Goal: Task Accomplishment & Management: Complete application form

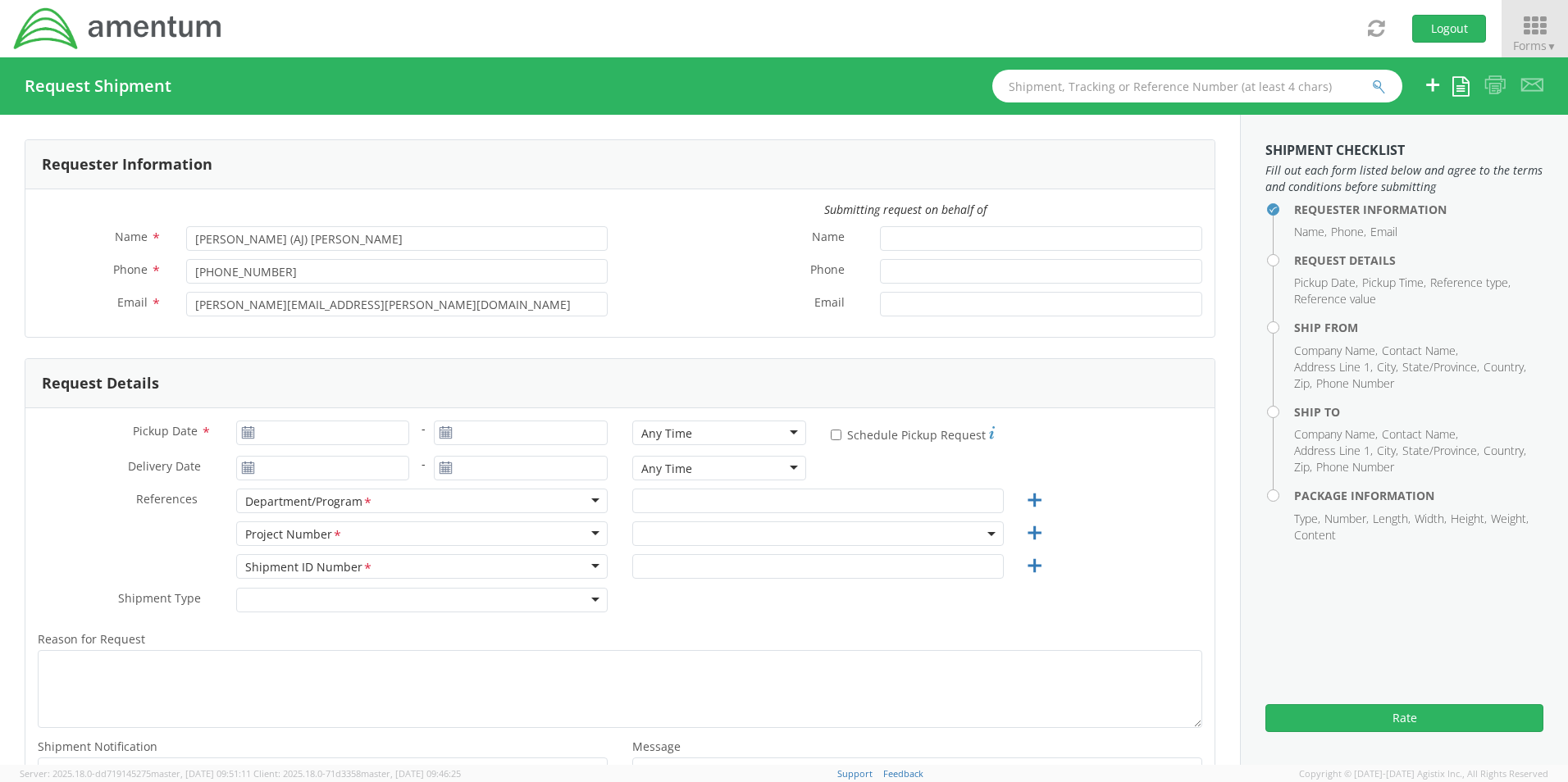
click at [1526, 28] on icon at bounding box center [1534, 26] width 77 height 23
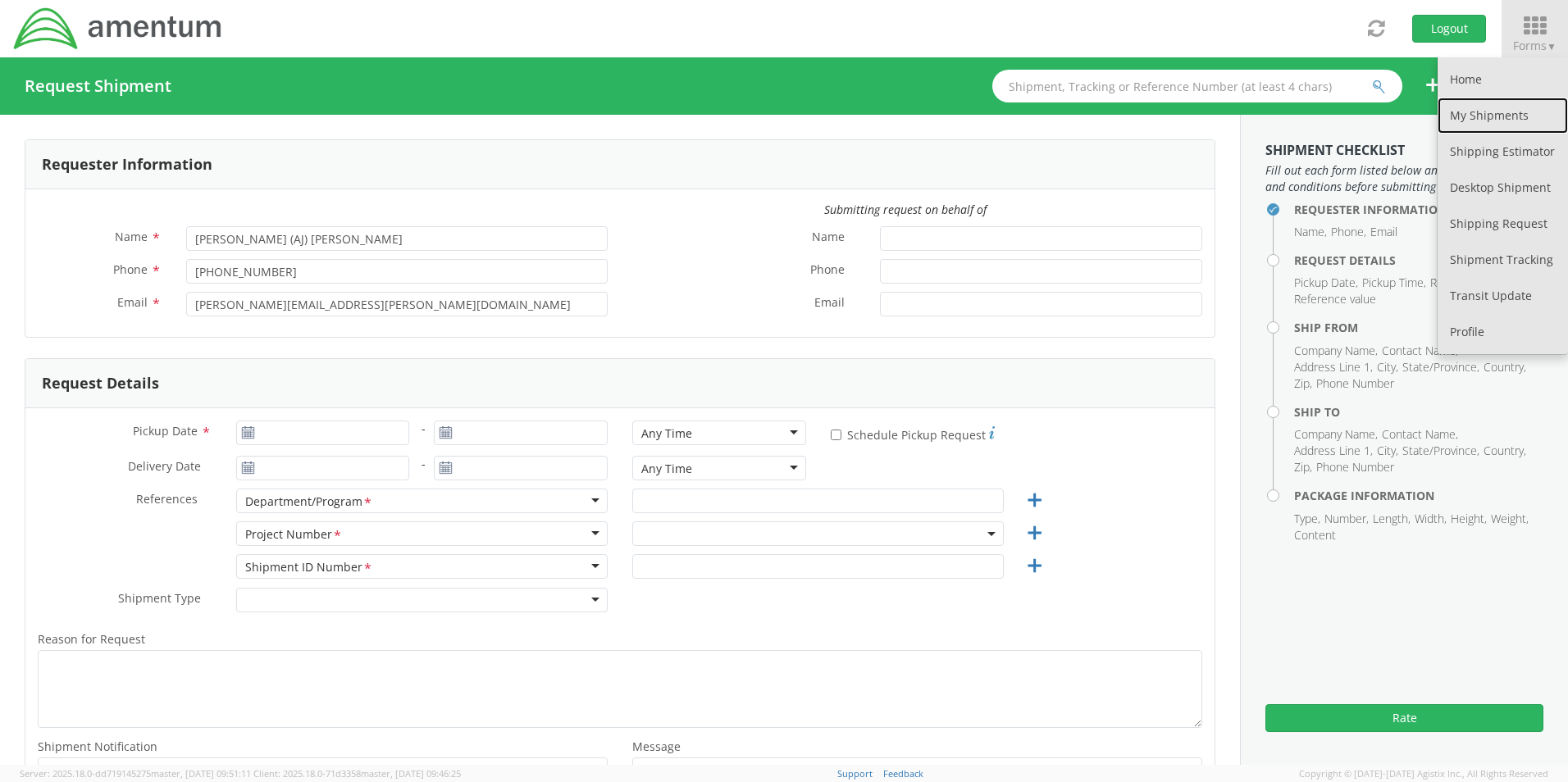
click at [1493, 114] on link "My Shipments" at bounding box center [1503, 116] width 131 height 36
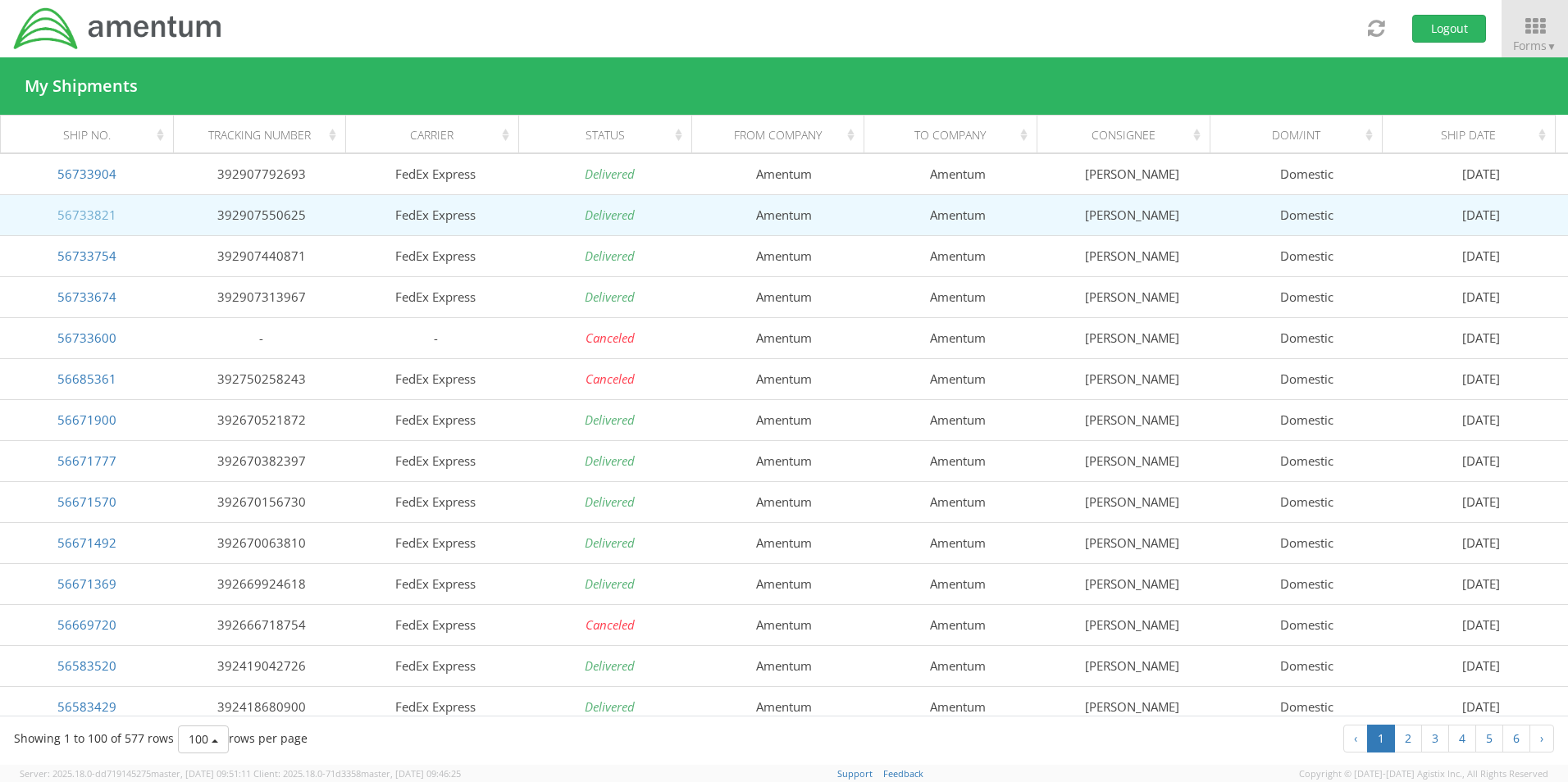
click at [91, 220] on link "56733821" at bounding box center [87, 215] width 59 height 16
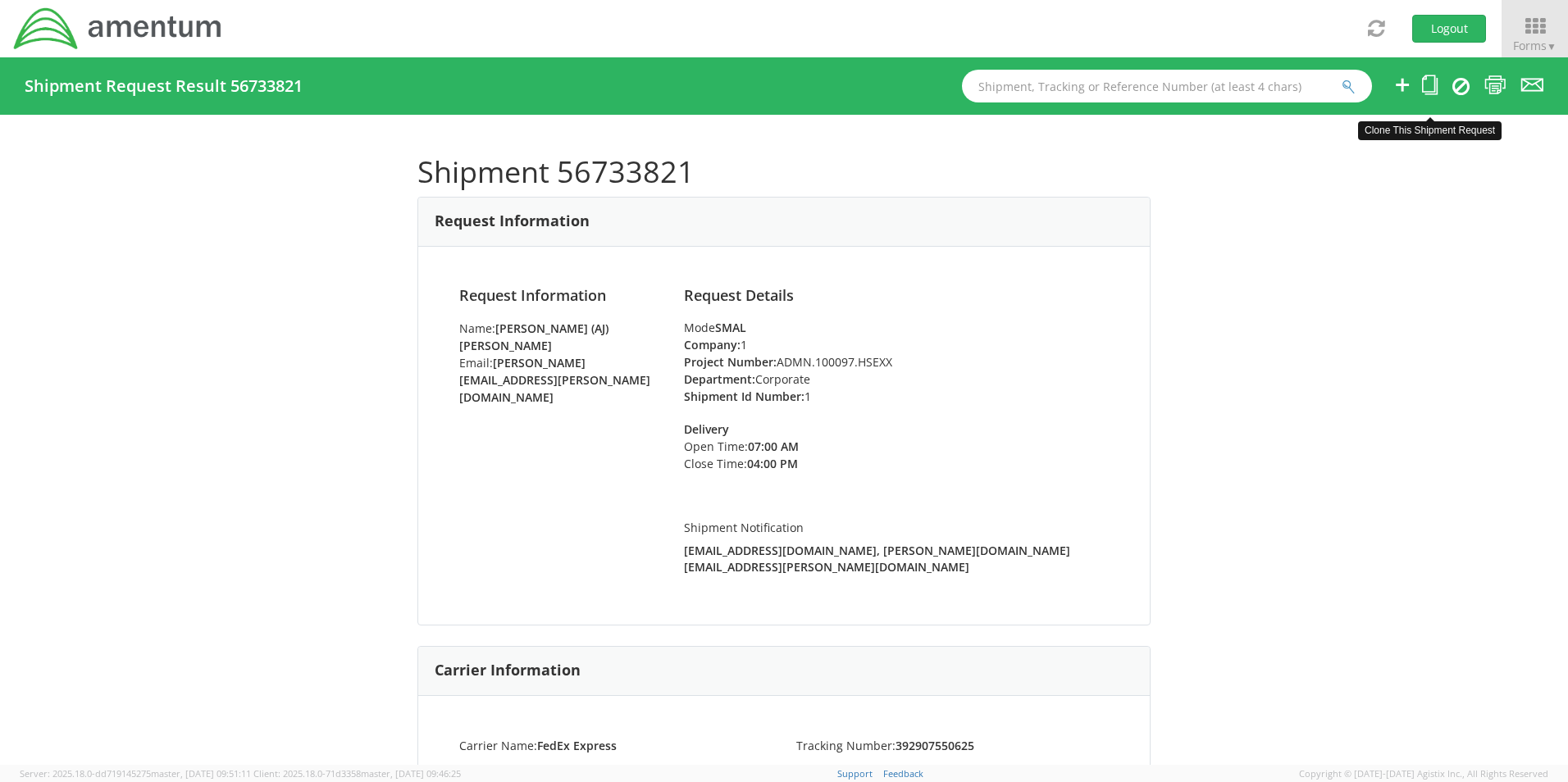
click at [1430, 83] on icon at bounding box center [1430, 85] width 16 height 21
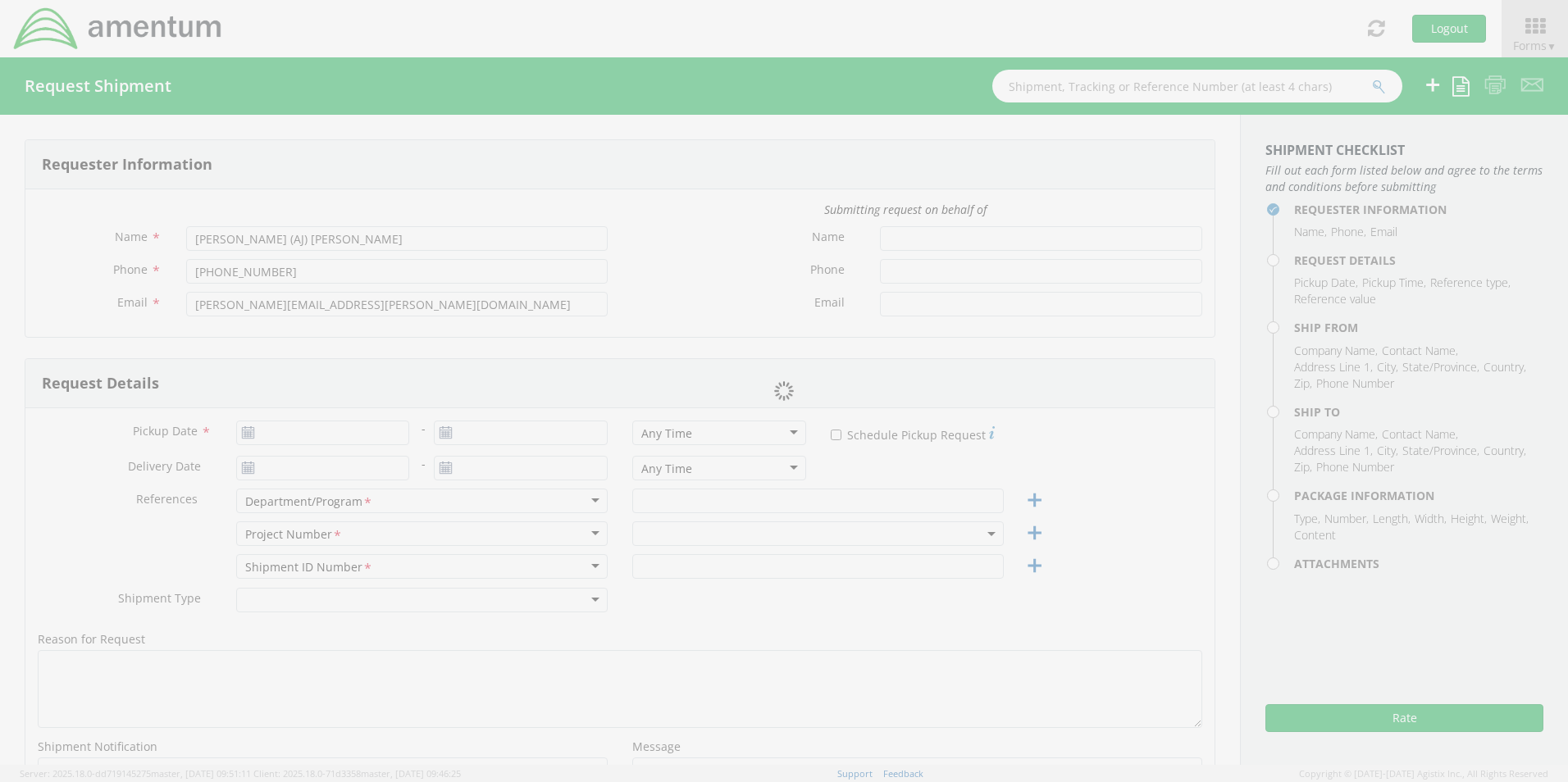
type input "5712946799"
type input "[DATE]"
type input "Corporate"
type input "1"
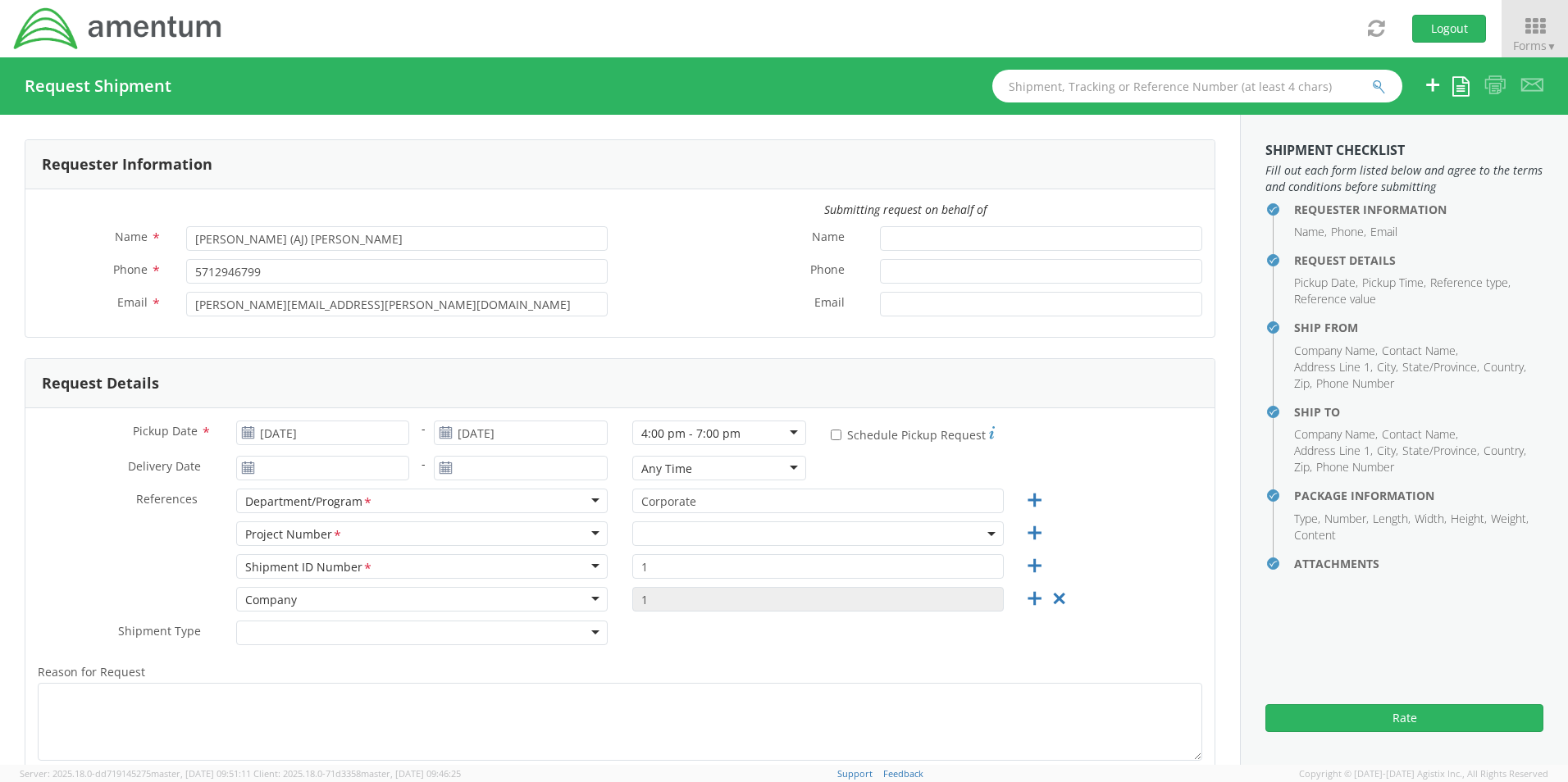
select select "ADMN.100097.HSEXX"
click at [314, 436] on input "[DATE]" at bounding box center [322, 433] width 174 height 25
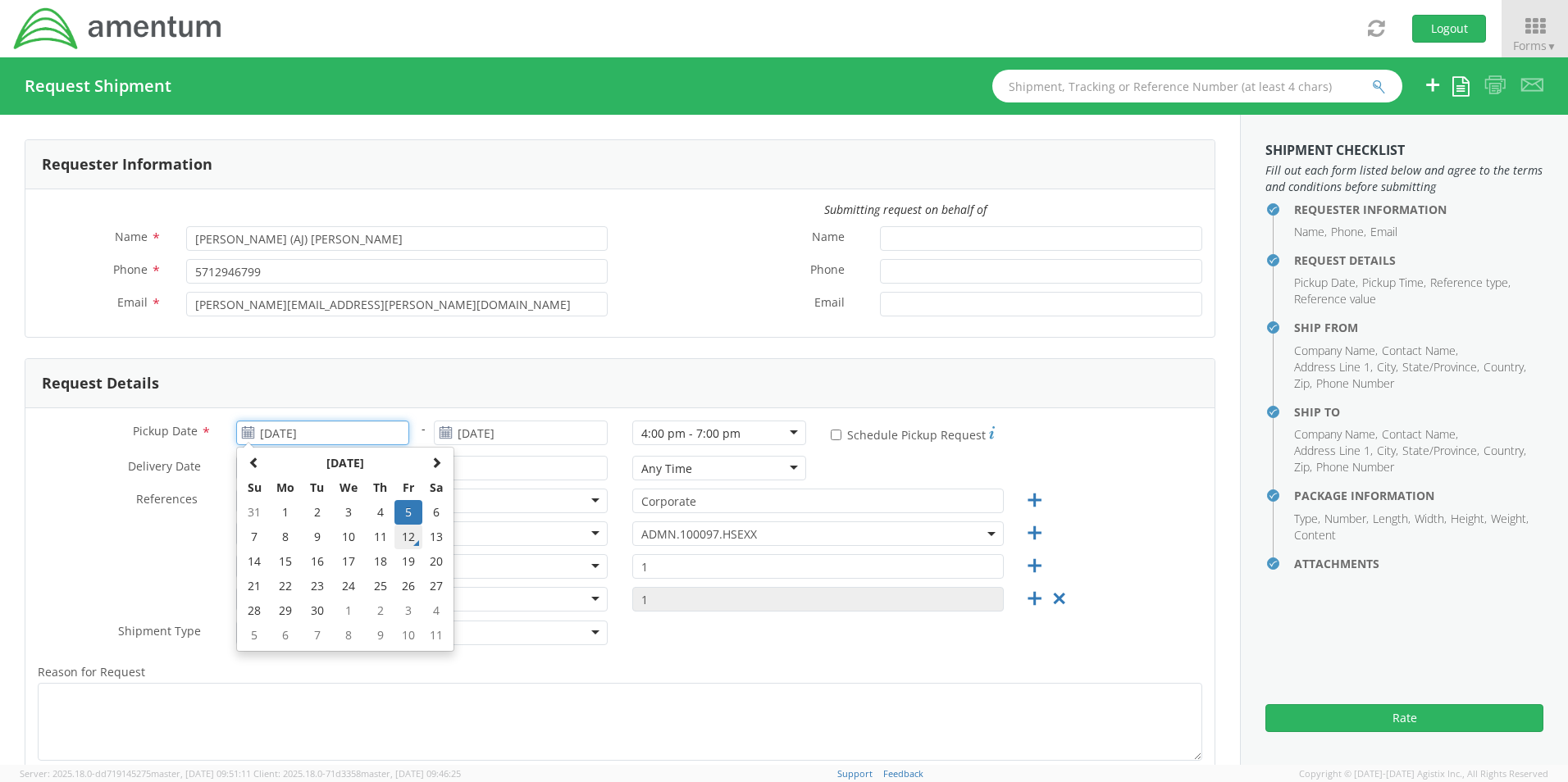
click at [405, 537] on td "12" at bounding box center [408, 537] width 28 height 25
type input "[DATE]"
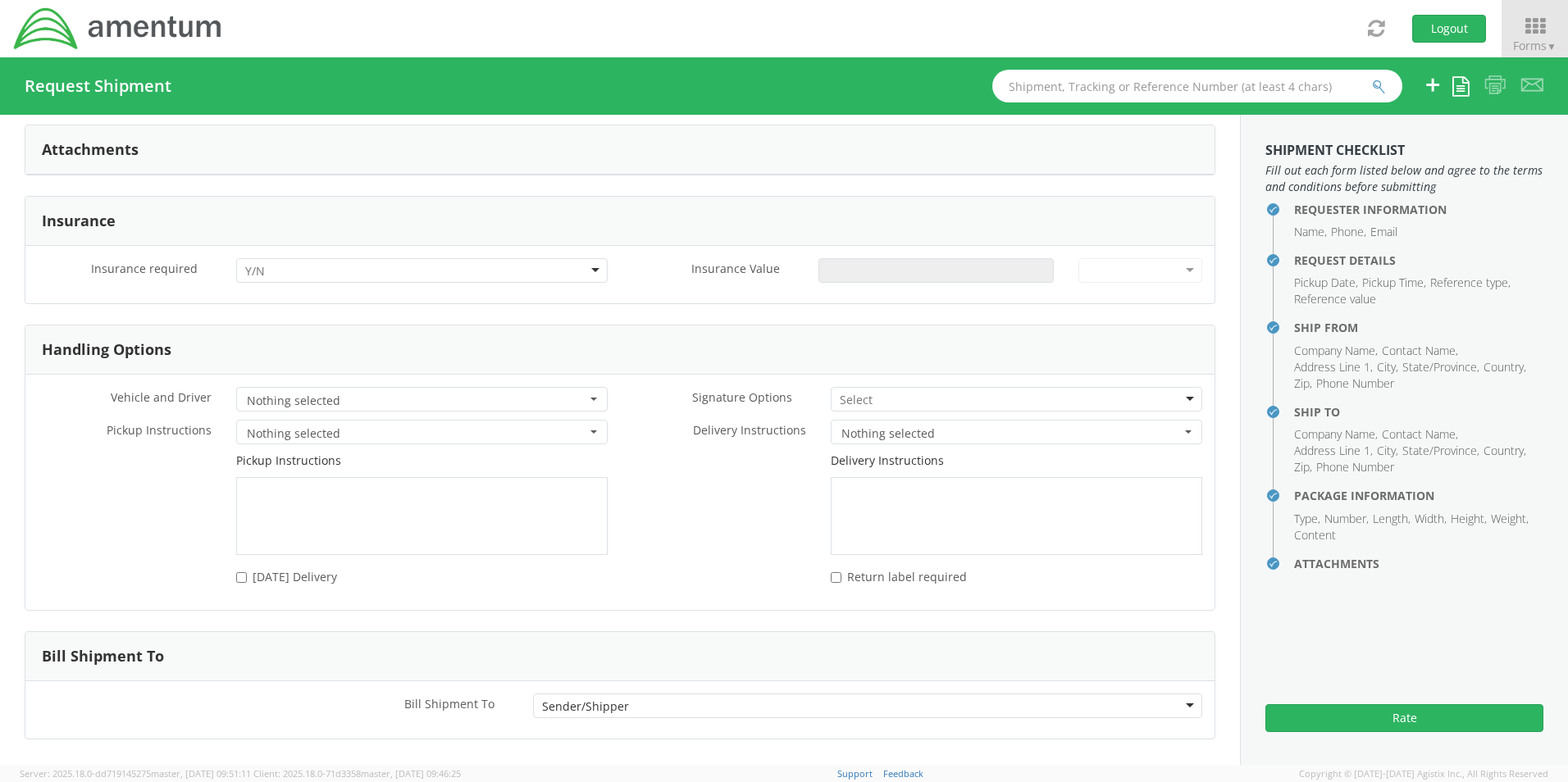
scroll to position [1989, 0]
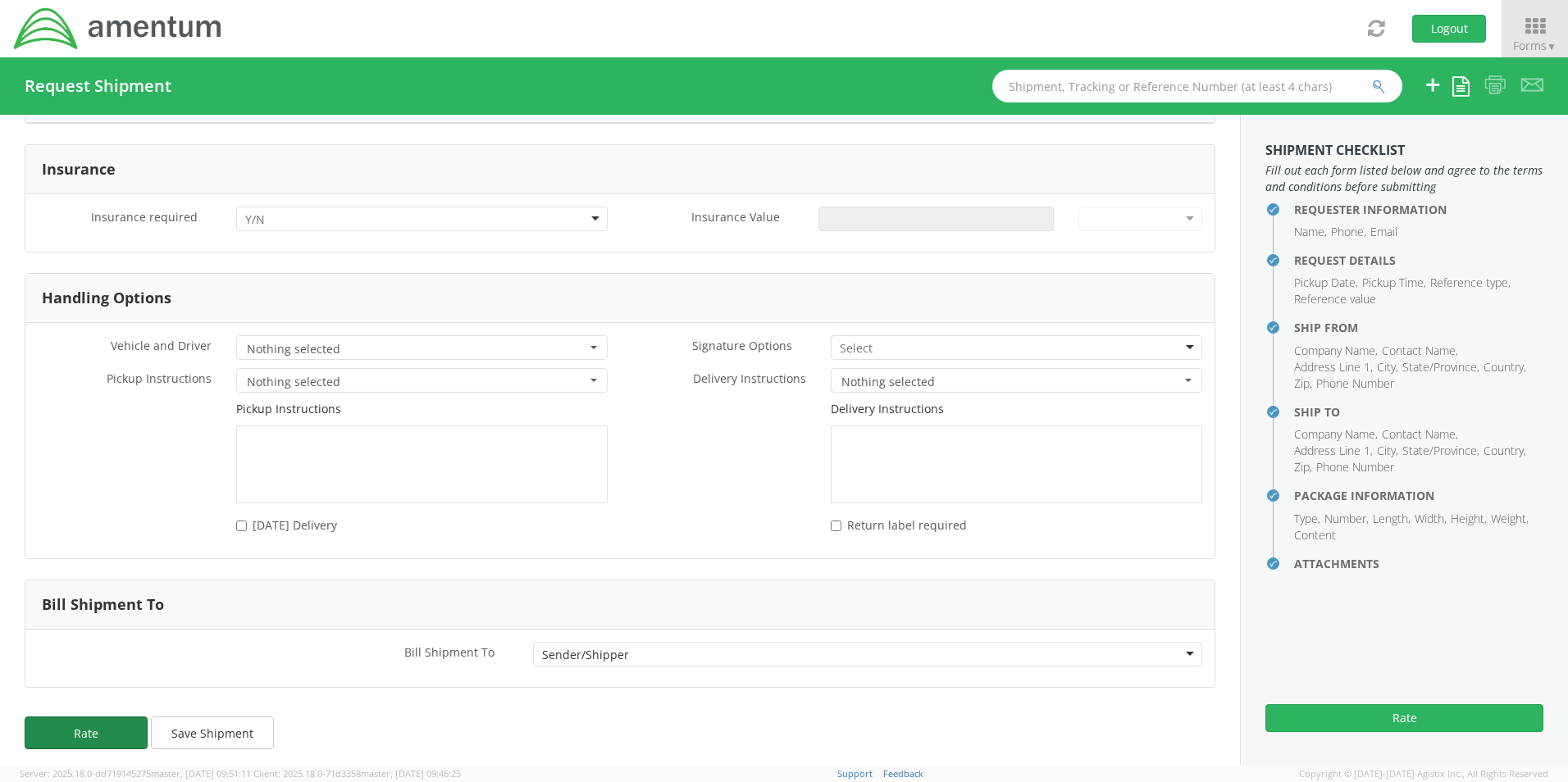
click at [104, 730] on button "Rate" at bounding box center [86, 733] width 123 height 33
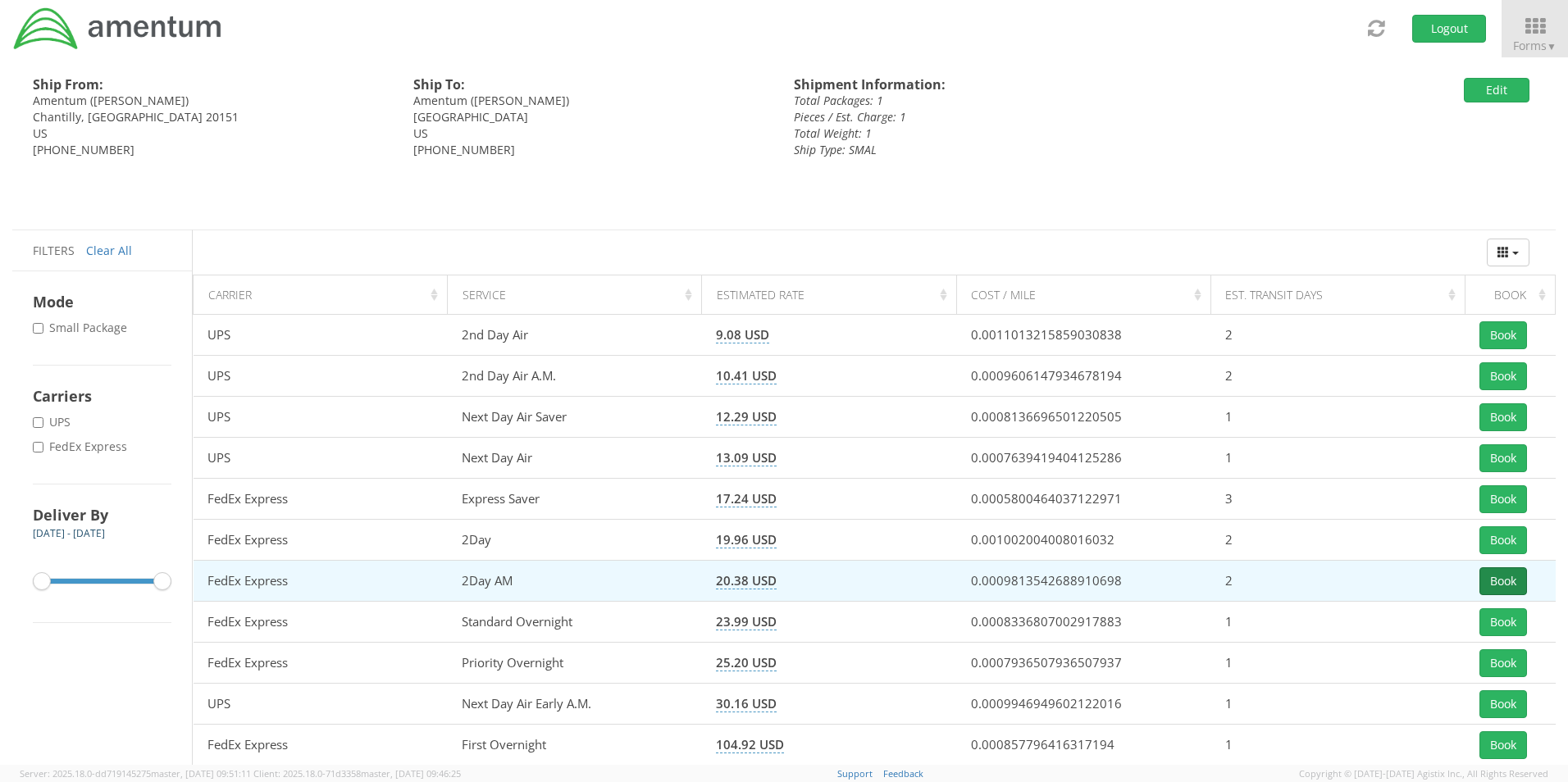
click at [1502, 581] on button "Book" at bounding box center [1503, 581] width 48 height 28
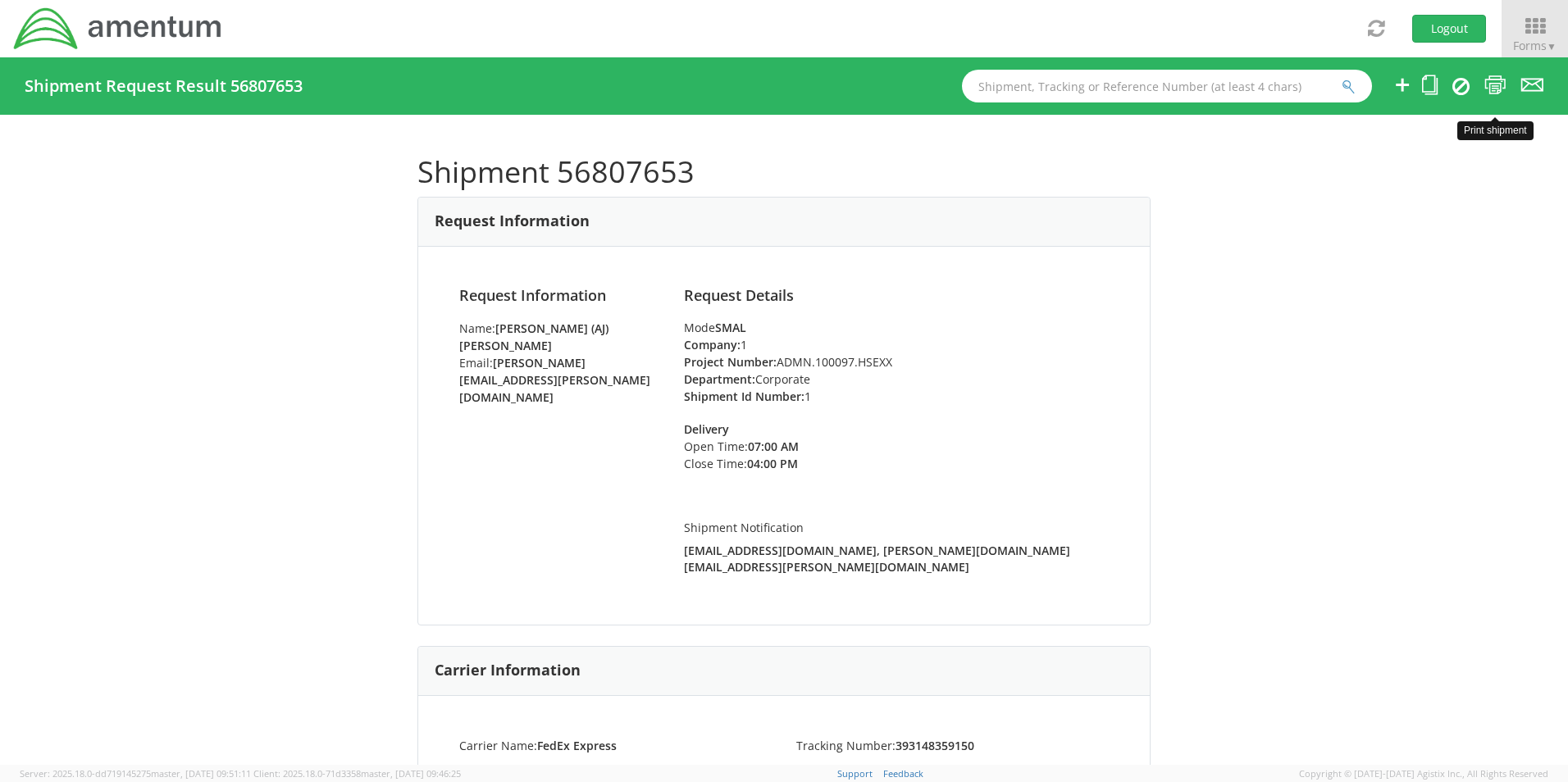
click at [1497, 86] on icon at bounding box center [1495, 85] width 22 height 21
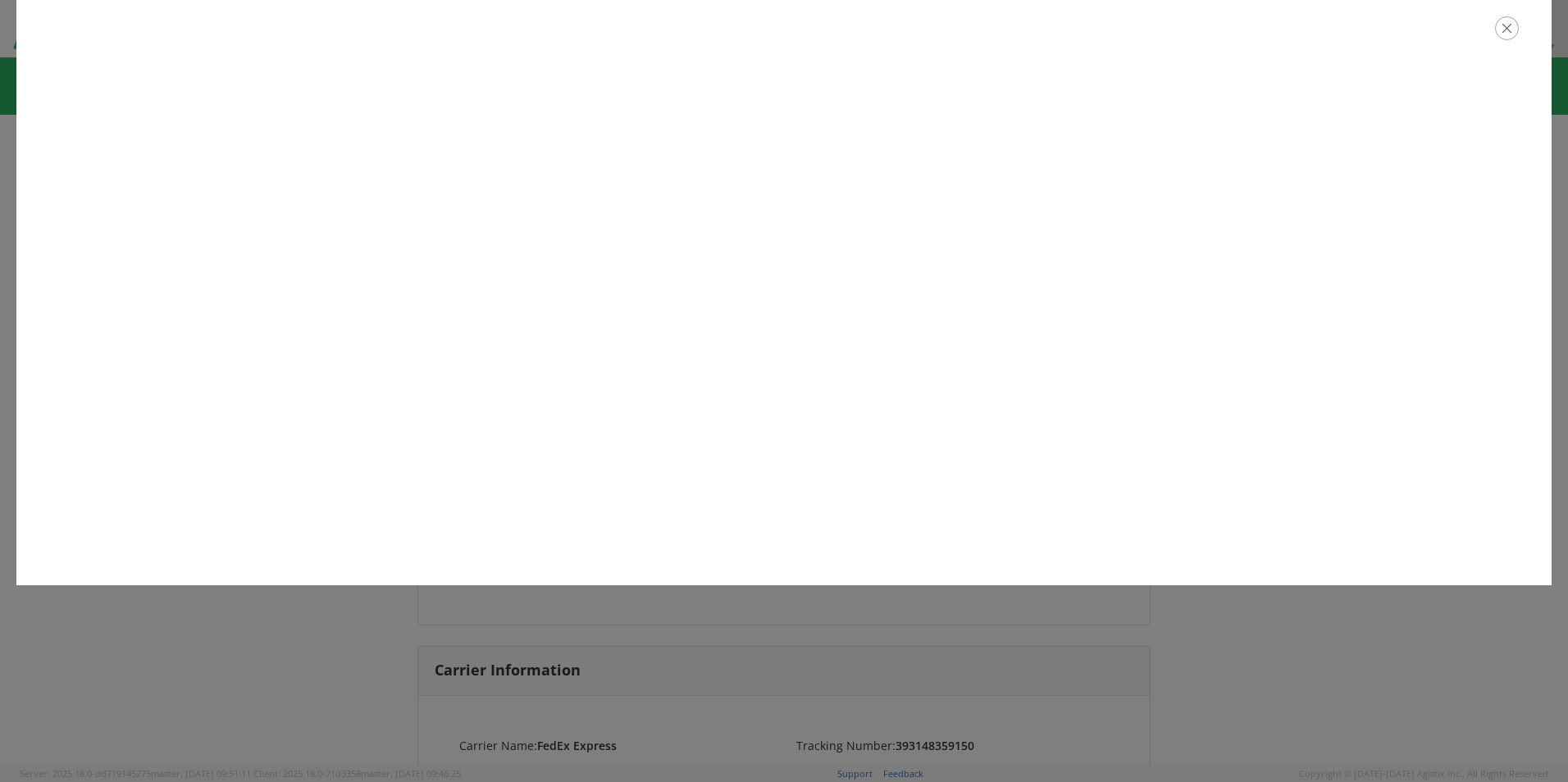
click at [1509, 32] on icon "button" at bounding box center [1506, 28] width 24 height 24
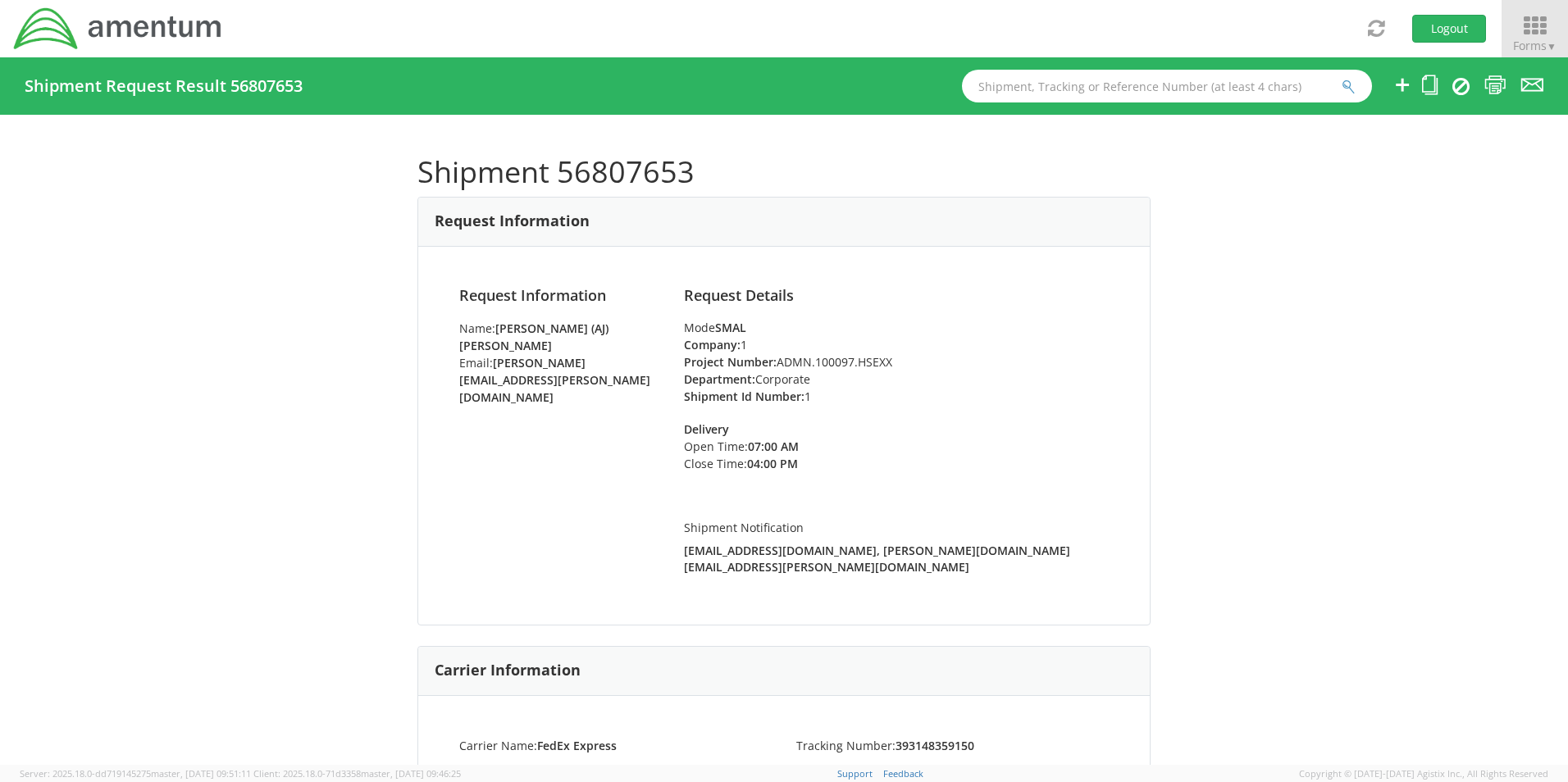
click at [1538, 34] on icon at bounding box center [1534, 26] width 77 height 23
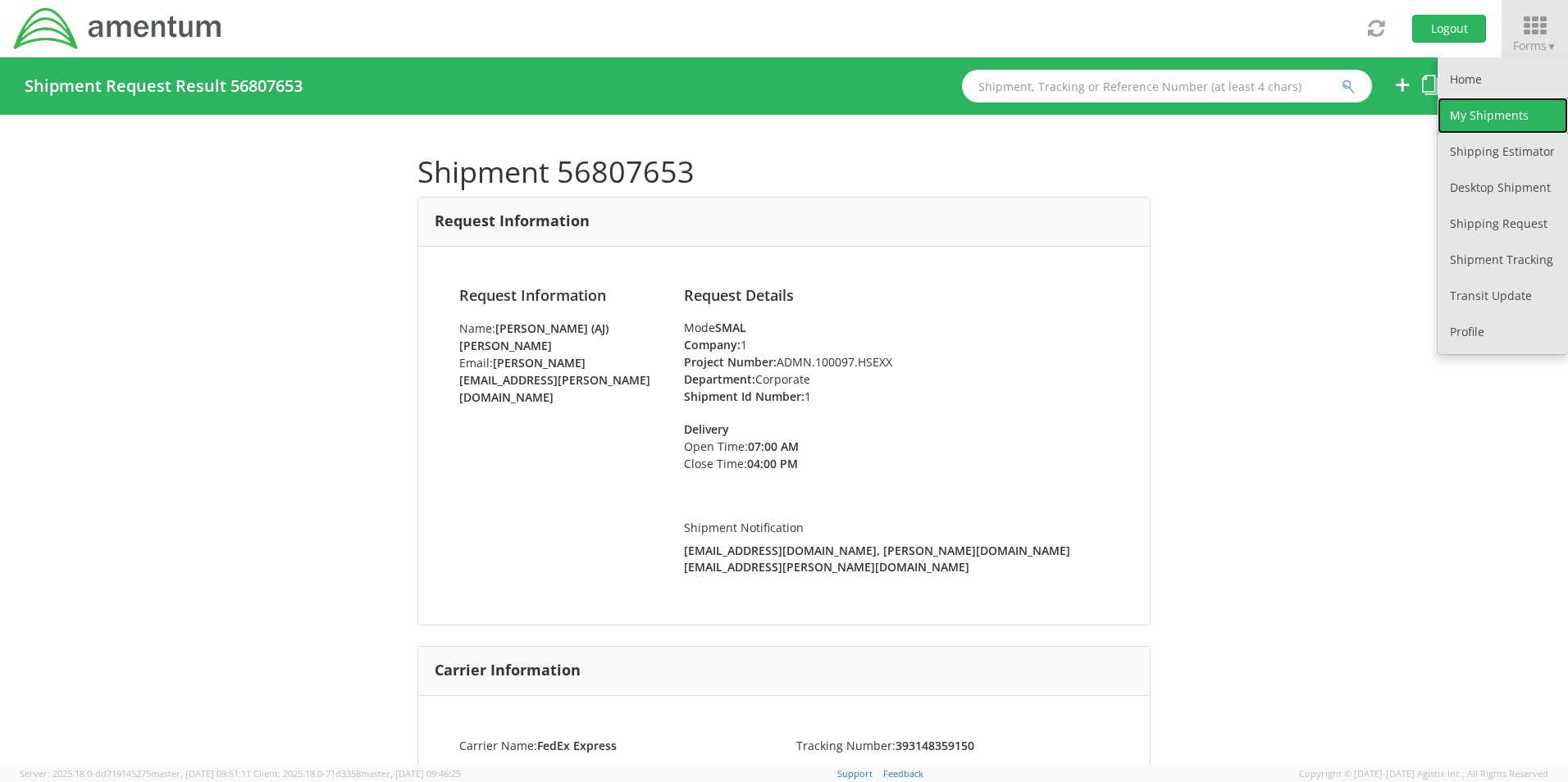
click at [1475, 109] on link "My Shipments" at bounding box center [1503, 116] width 131 height 36
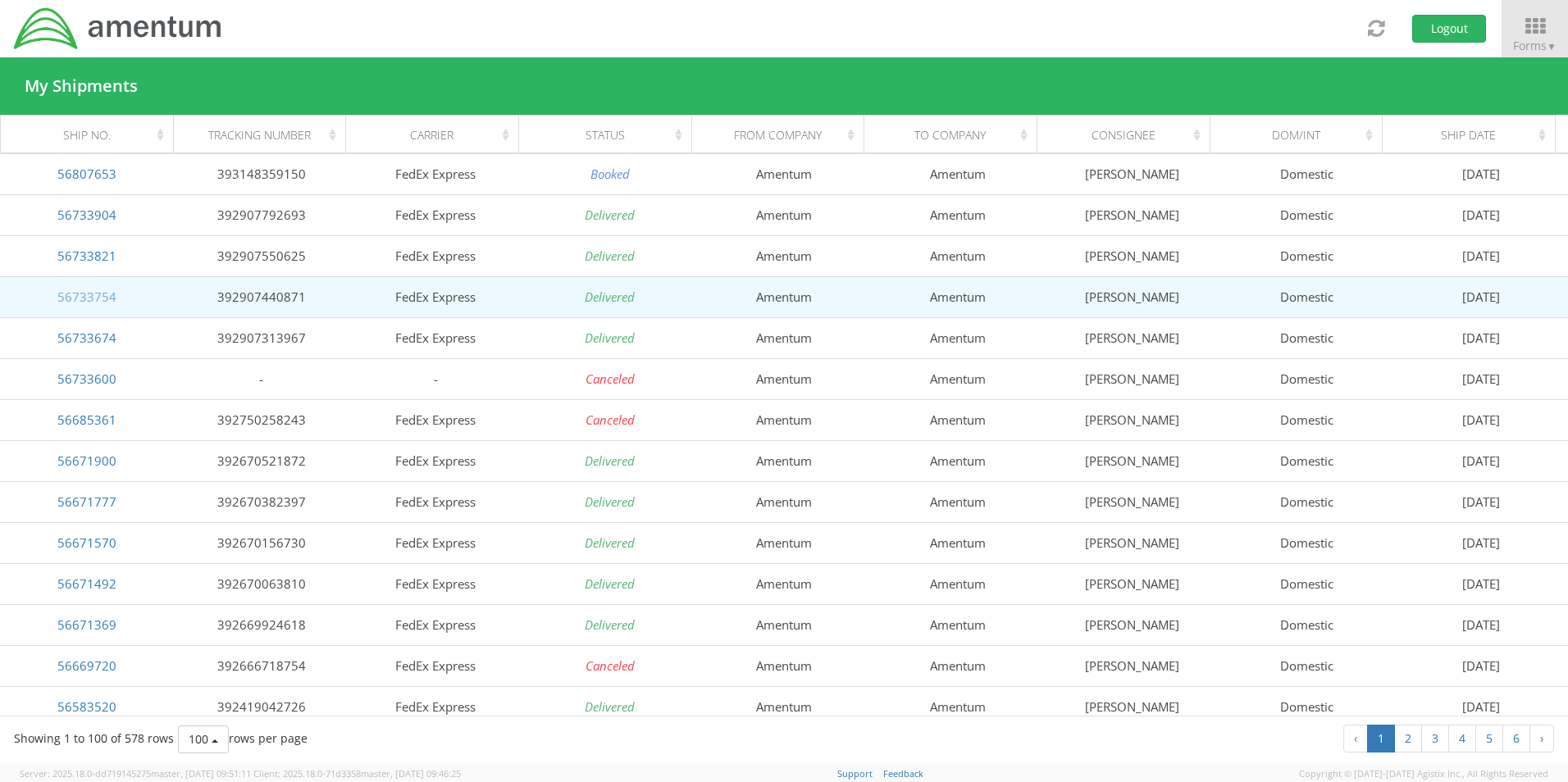
click at [87, 300] on link "56733754" at bounding box center [87, 297] width 59 height 16
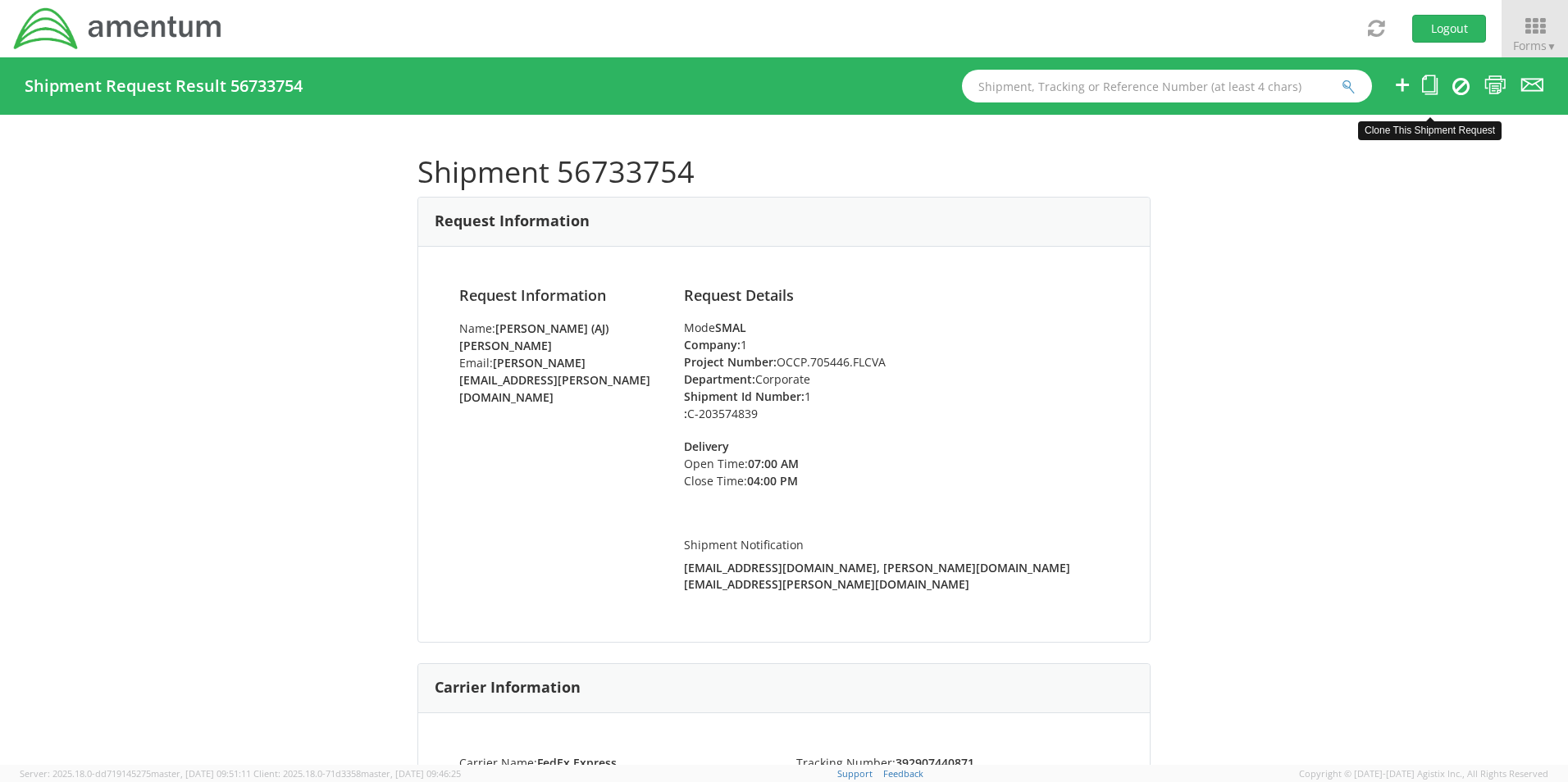
click at [1434, 86] on icon at bounding box center [1430, 85] width 16 height 21
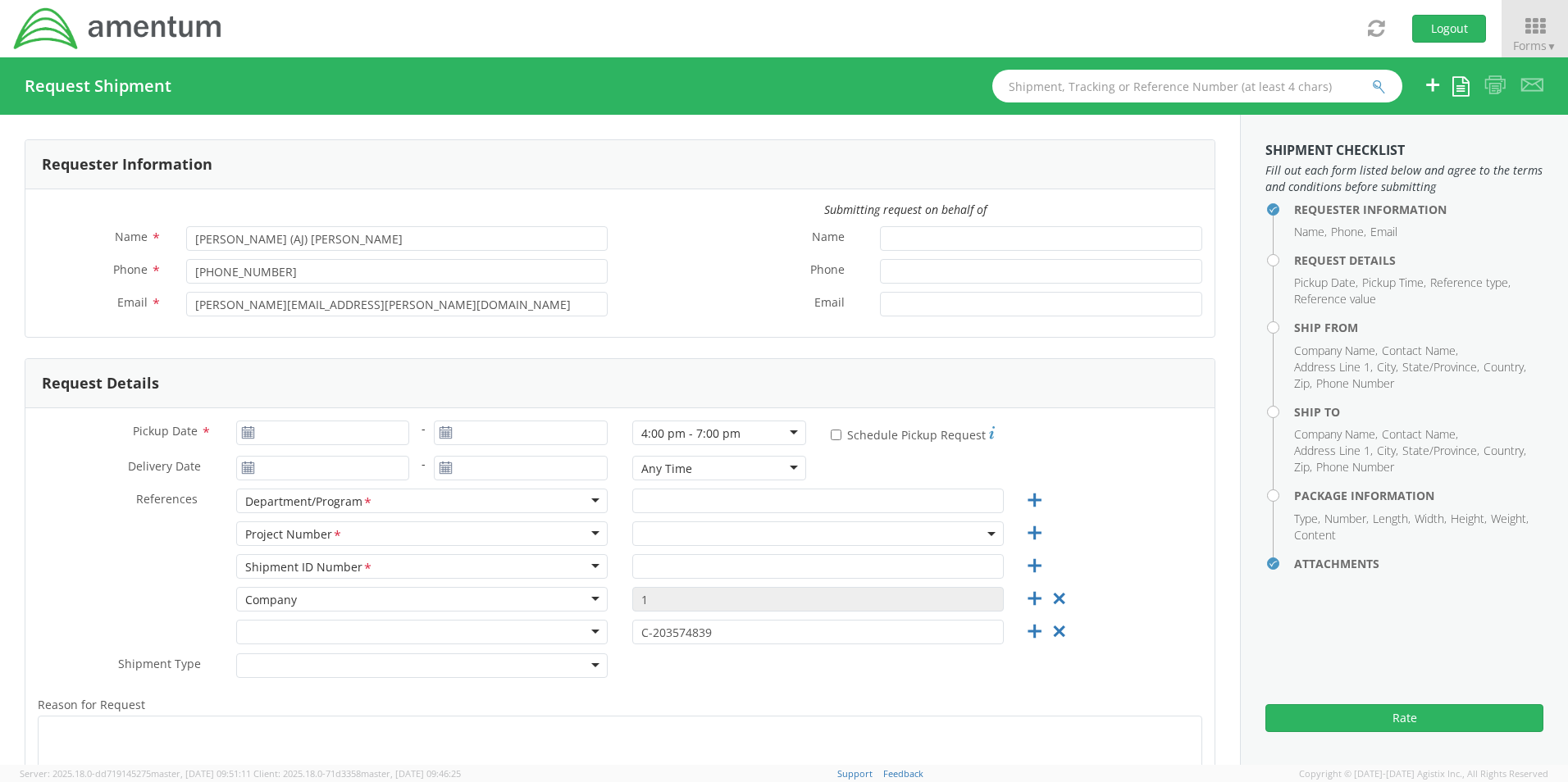
type input "[DATE]"
type input "Corporate"
type input "1"
select select "OCCP.705446.FLCVA"
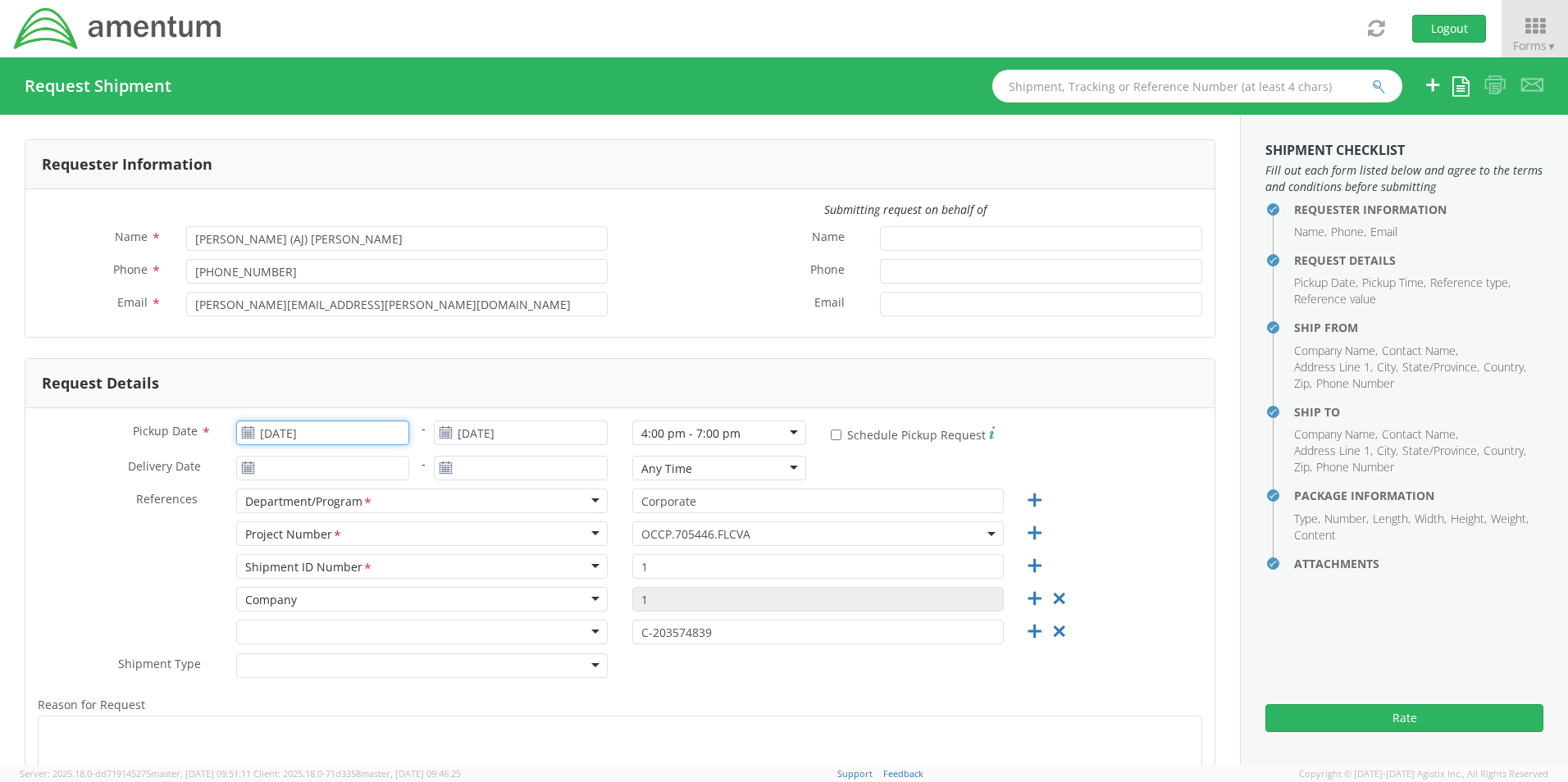
click at [382, 430] on input "[DATE]" at bounding box center [322, 433] width 174 height 25
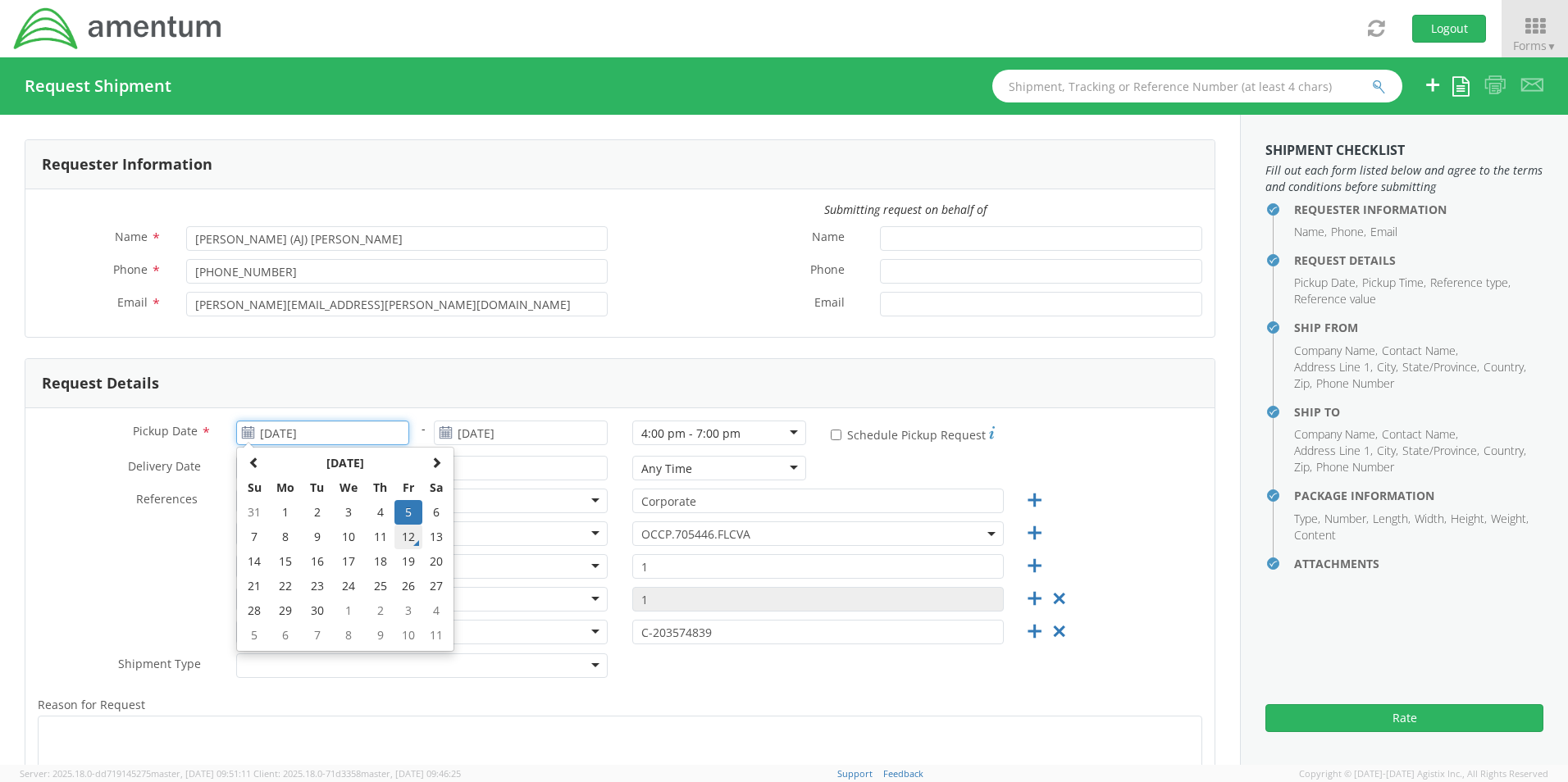
click at [405, 538] on td "12" at bounding box center [408, 537] width 28 height 25
type input "[DATE]"
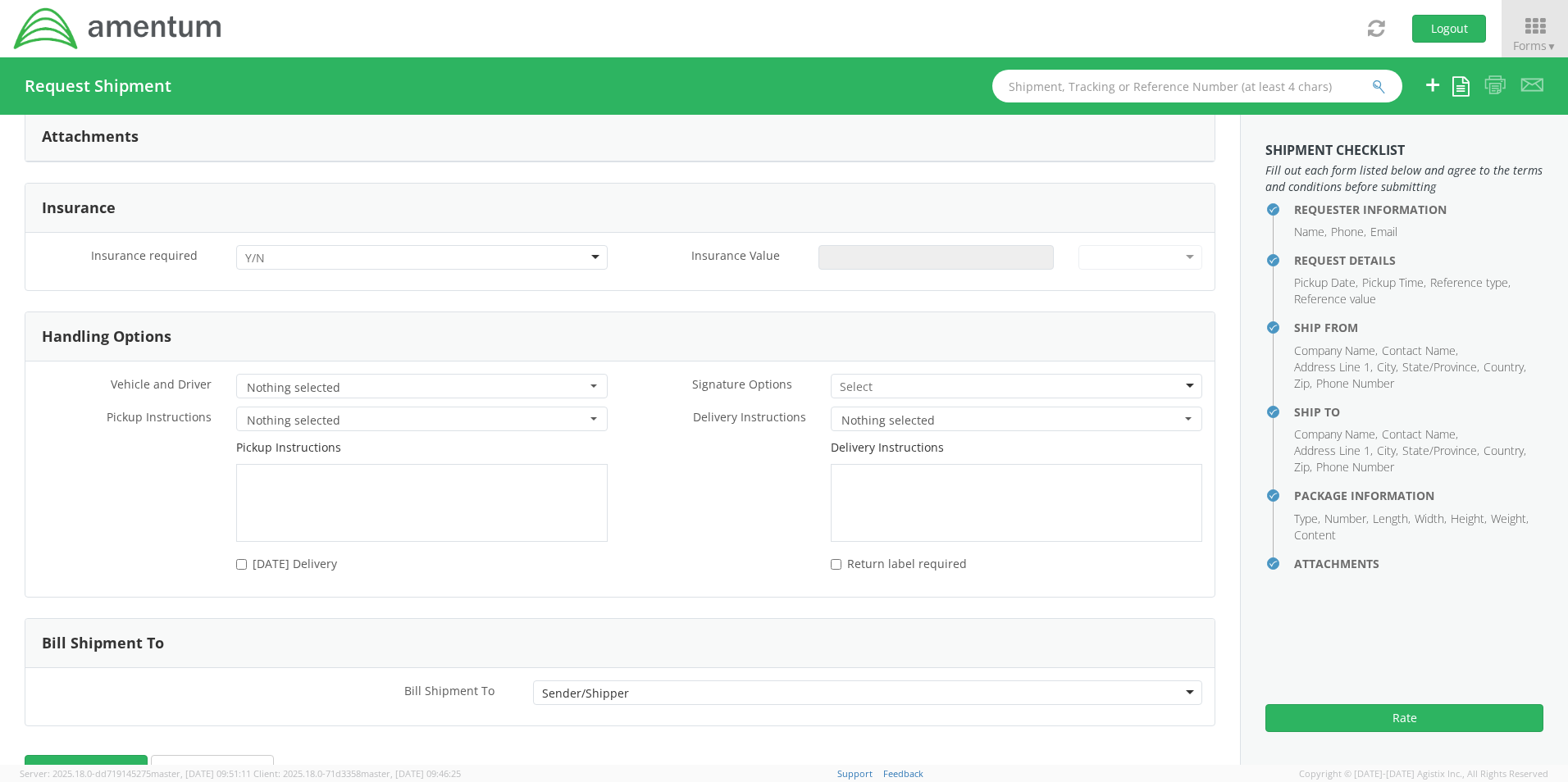
scroll to position [2022, 0]
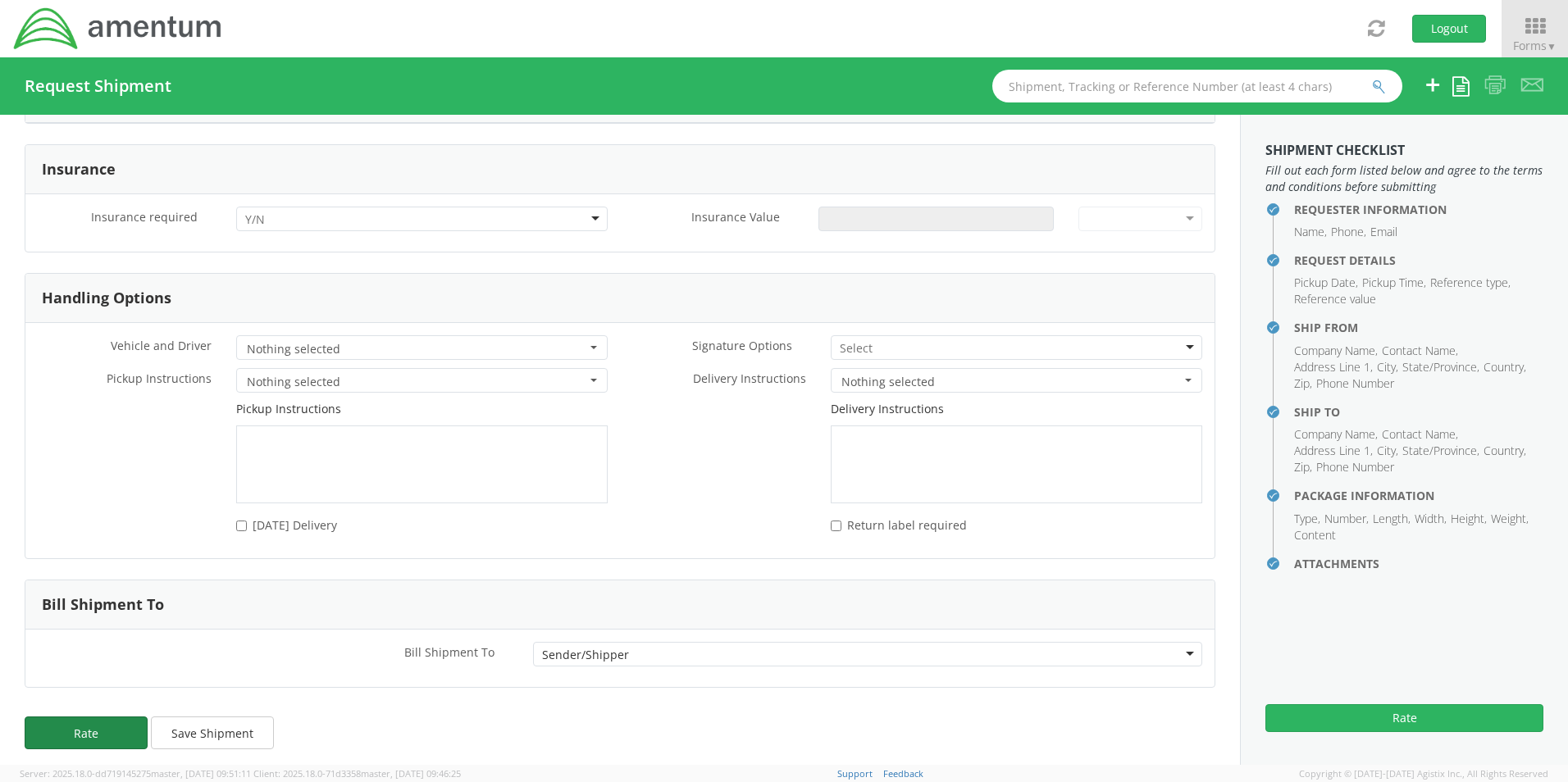
click at [124, 724] on button "Rate" at bounding box center [86, 733] width 123 height 33
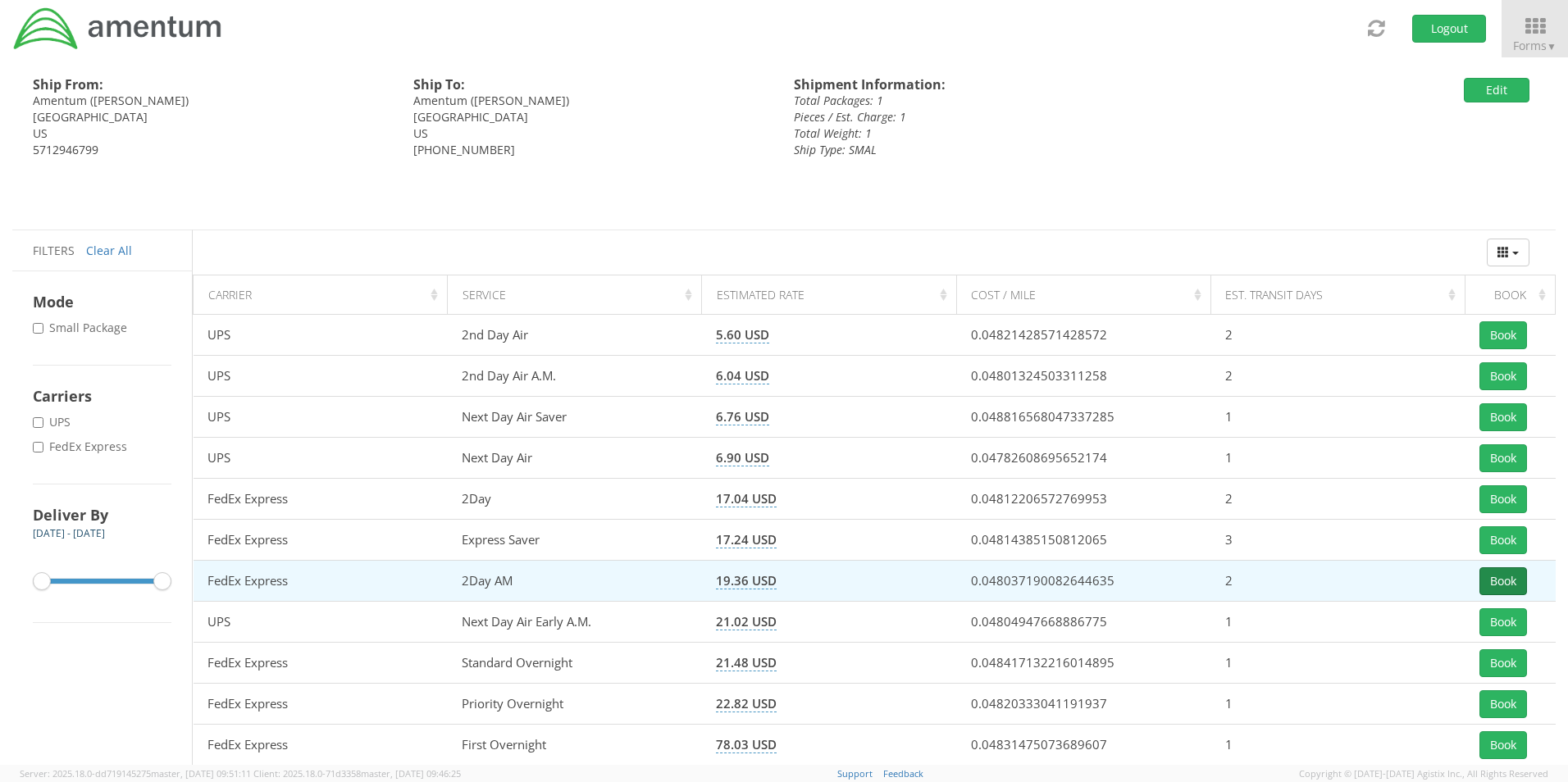
click at [1508, 583] on button "Book" at bounding box center [1503, 581] width 48 height 28
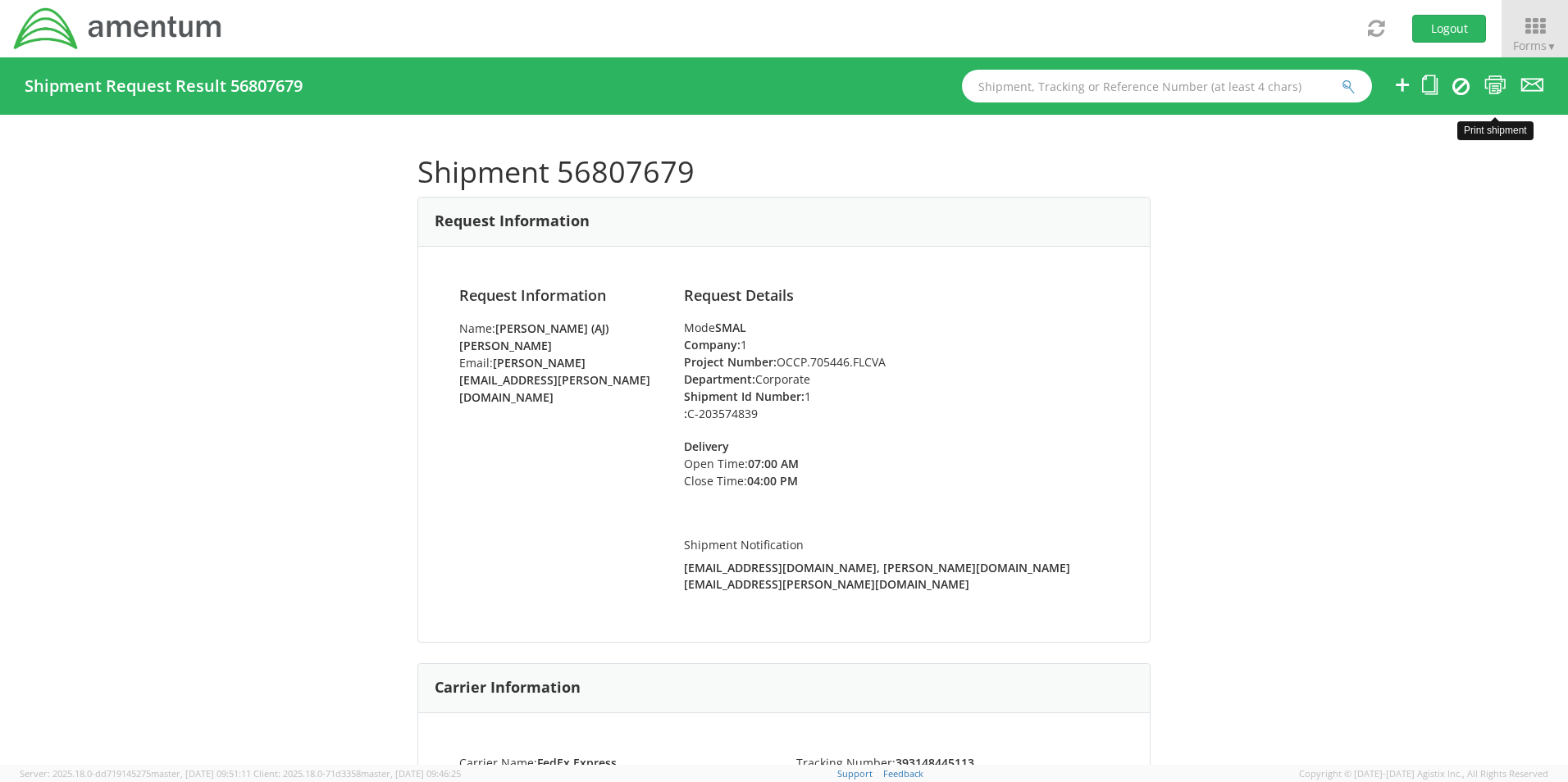
click at [1497, 81] on icon at bounding box center [1495, 85] width 22 height 21
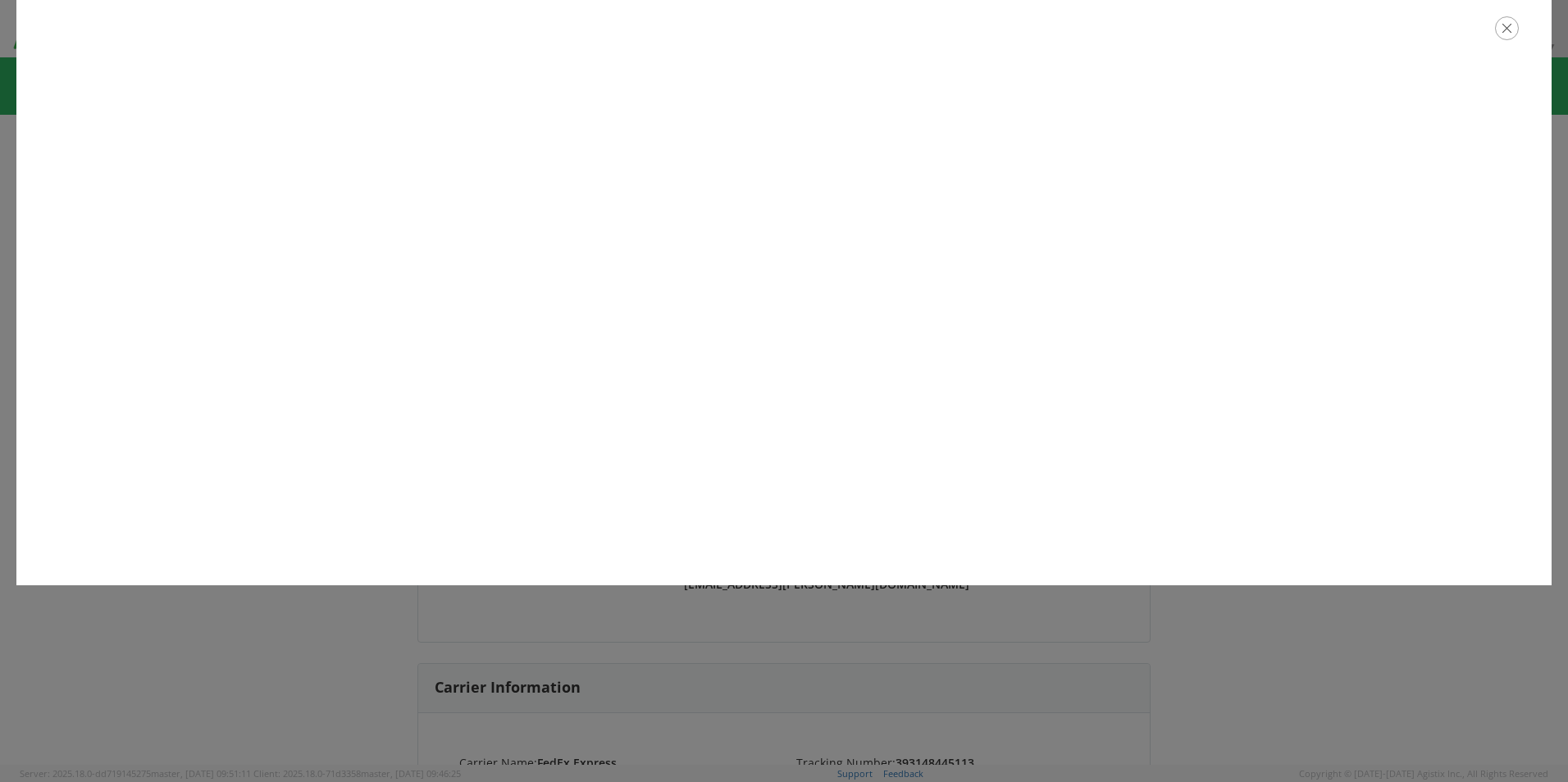
click at [1507, 30] on icon "button" at bounding box center [1506, 28] width 24 height 24
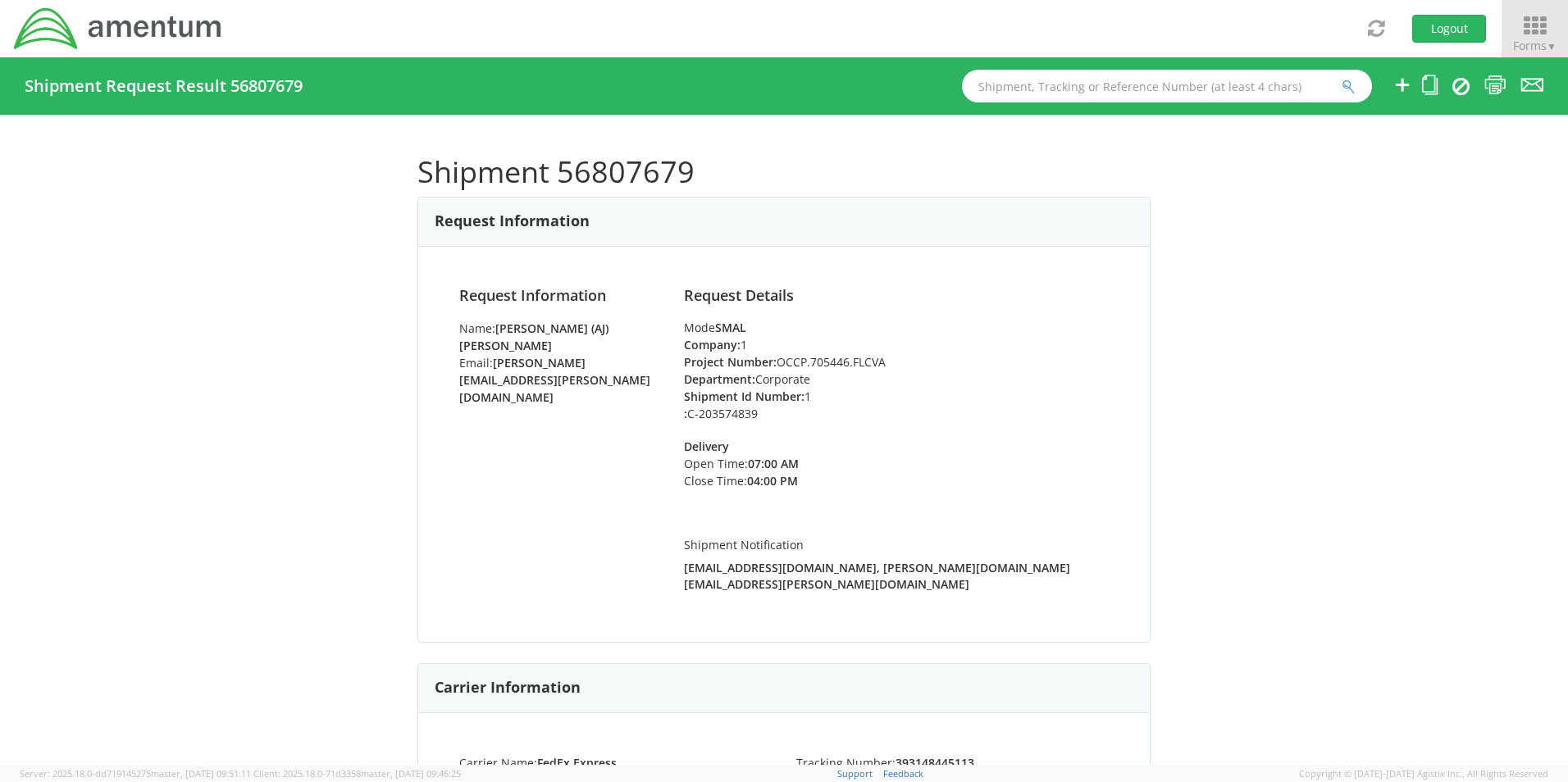
click at [1529, 21] on icon at bounding box center [1534, 26] width 77 height 23
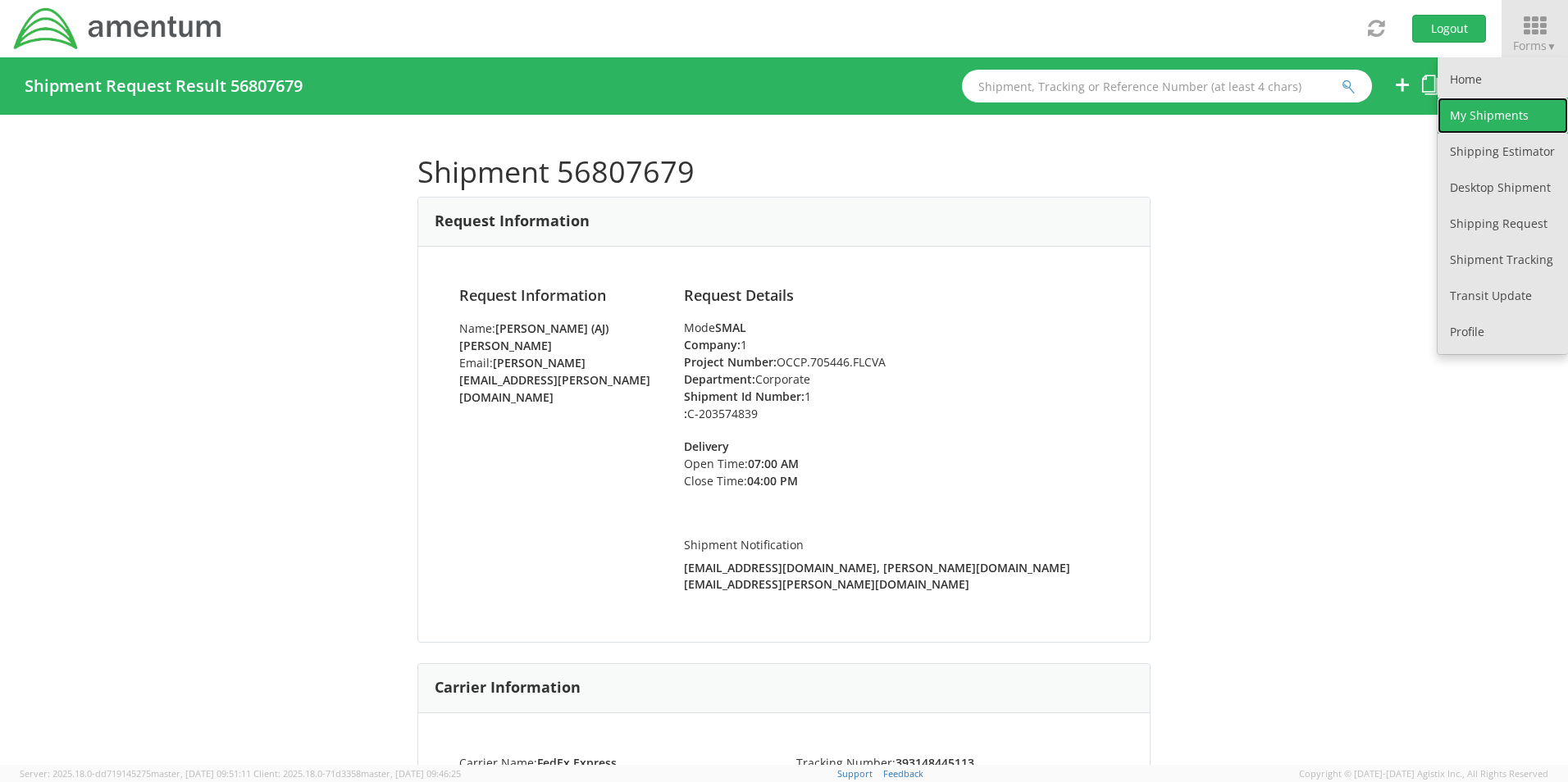
click at [1489, 107] on link "My Shipments" at bounding box center [1503, 116] width 131 height 36
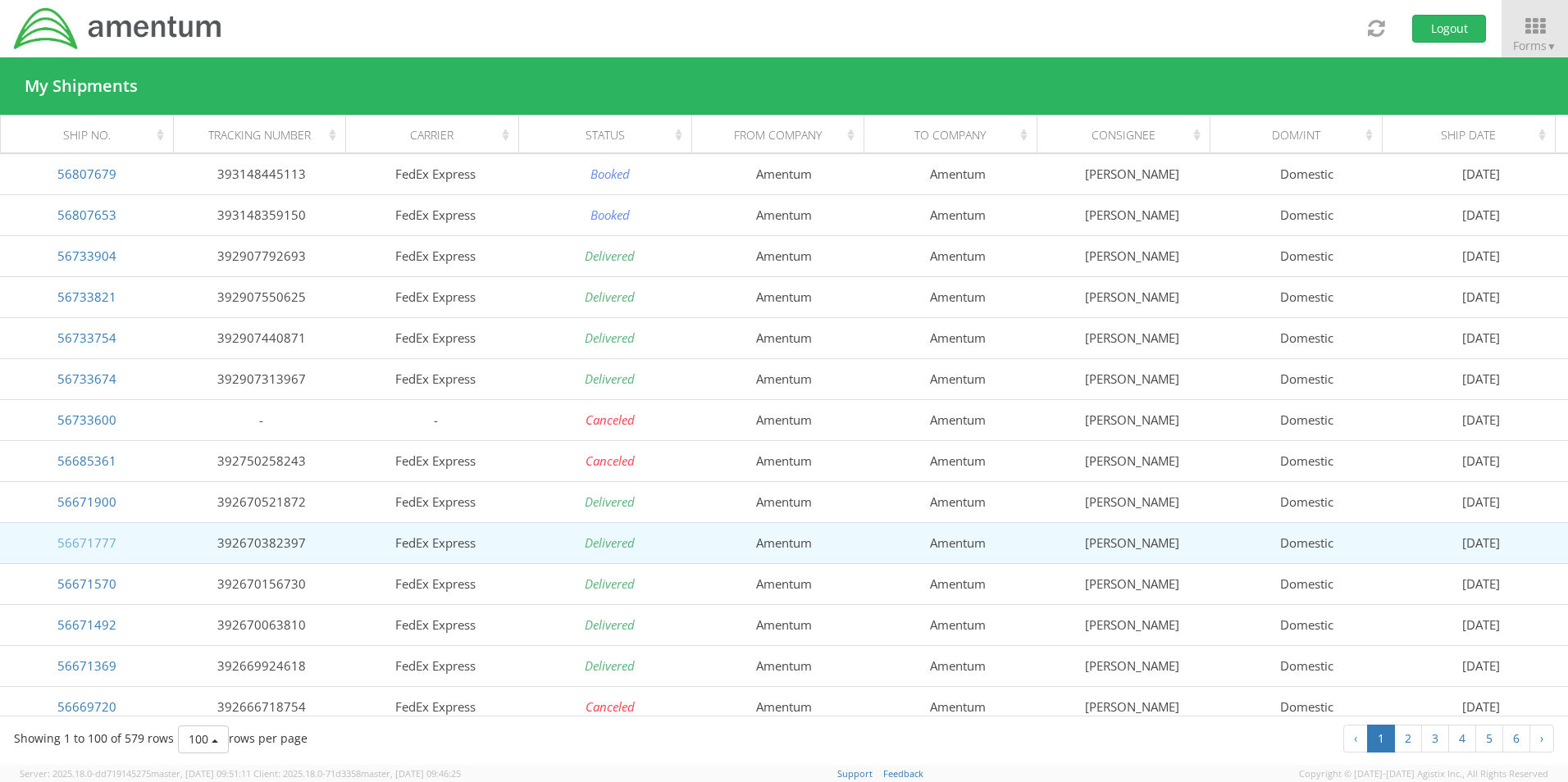
click at [104, 544] on link "56671777" at bounding box center [87, 543] width 59 height 16
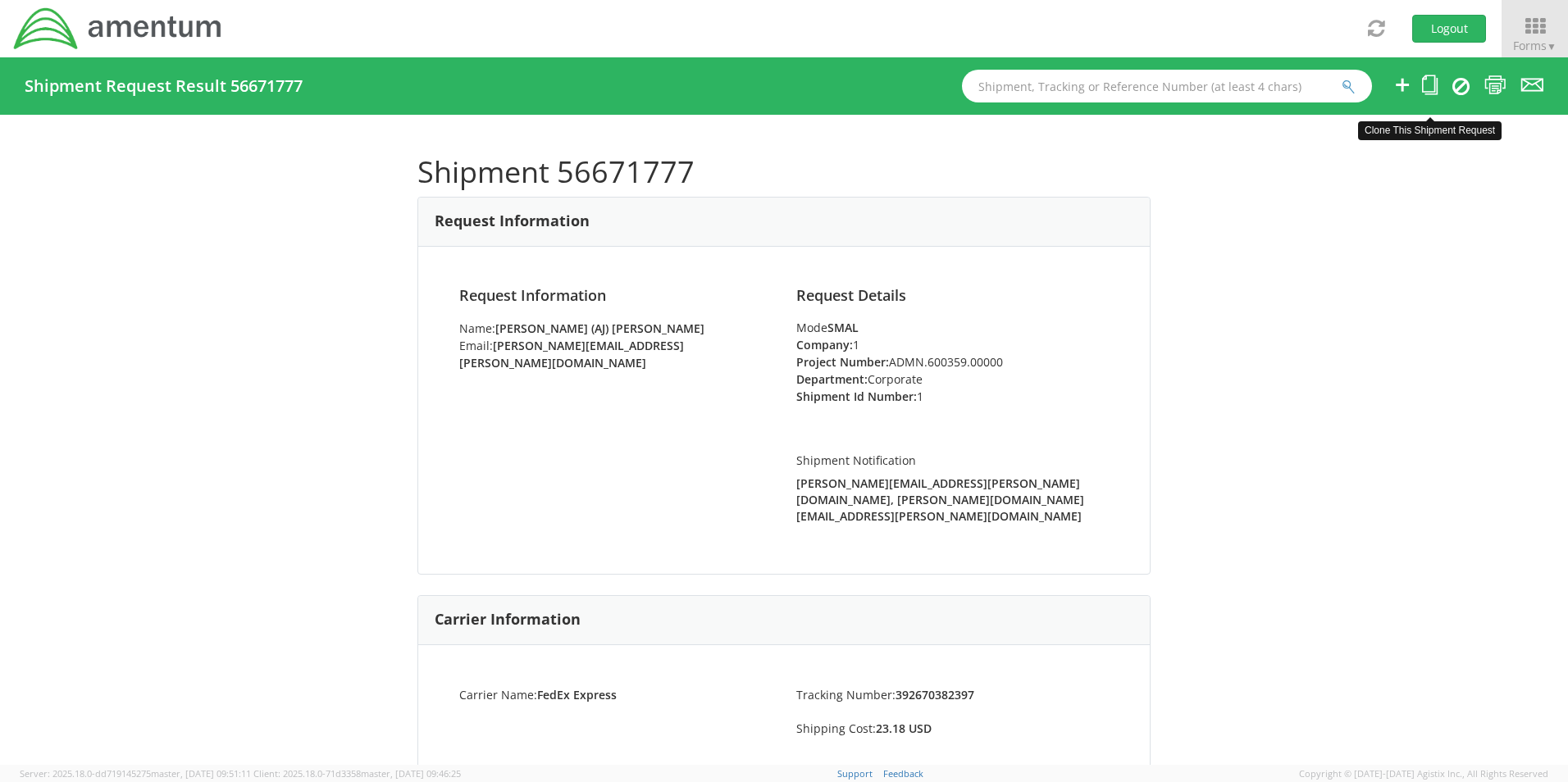
click at [1434, 81] on icon at bounding box center [1430, 85] width 16 height 21
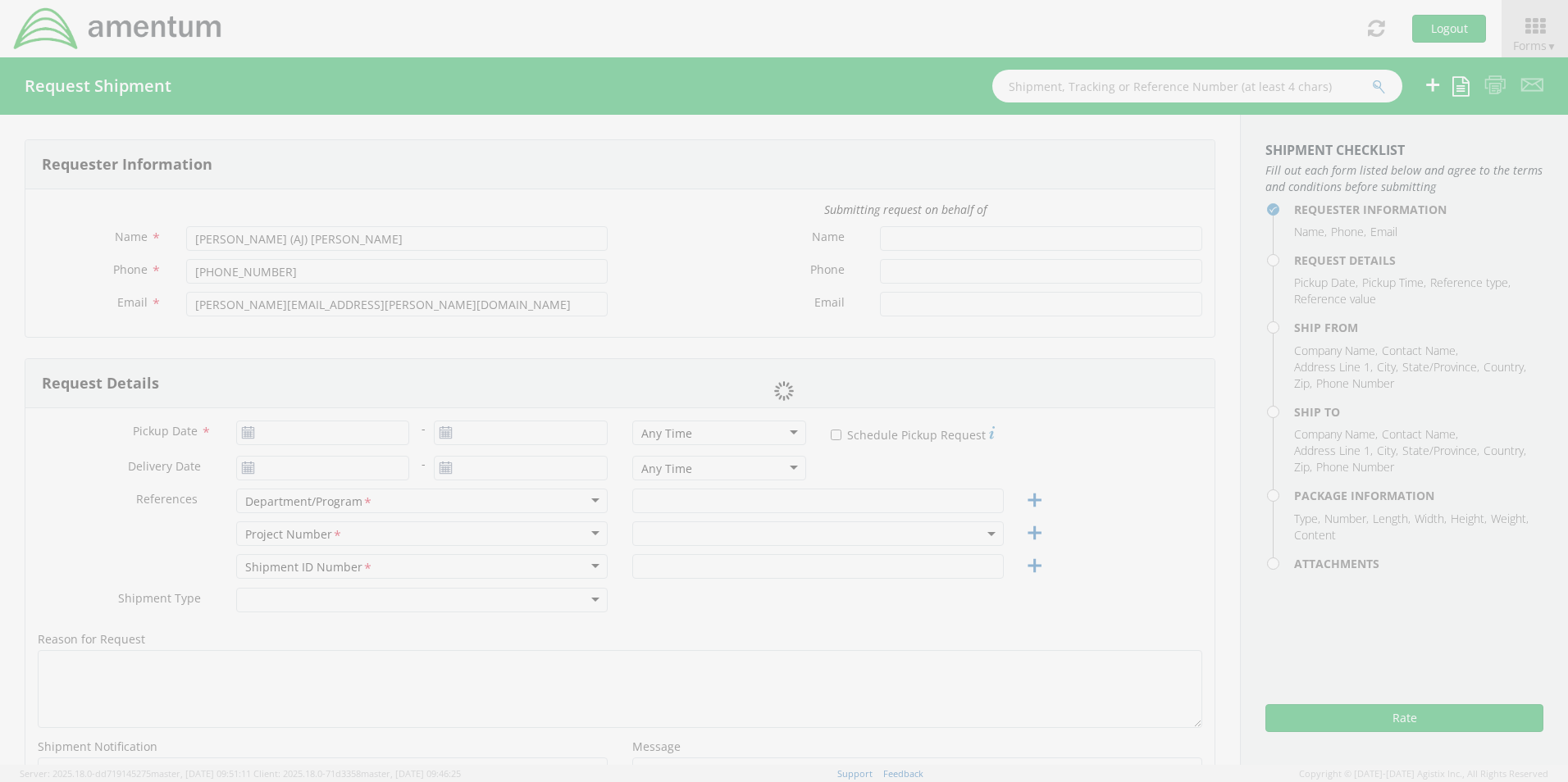
type input "[PHONE_NUMBER]"
type input "[DATE]"
type input "Corporate"
type input "1"
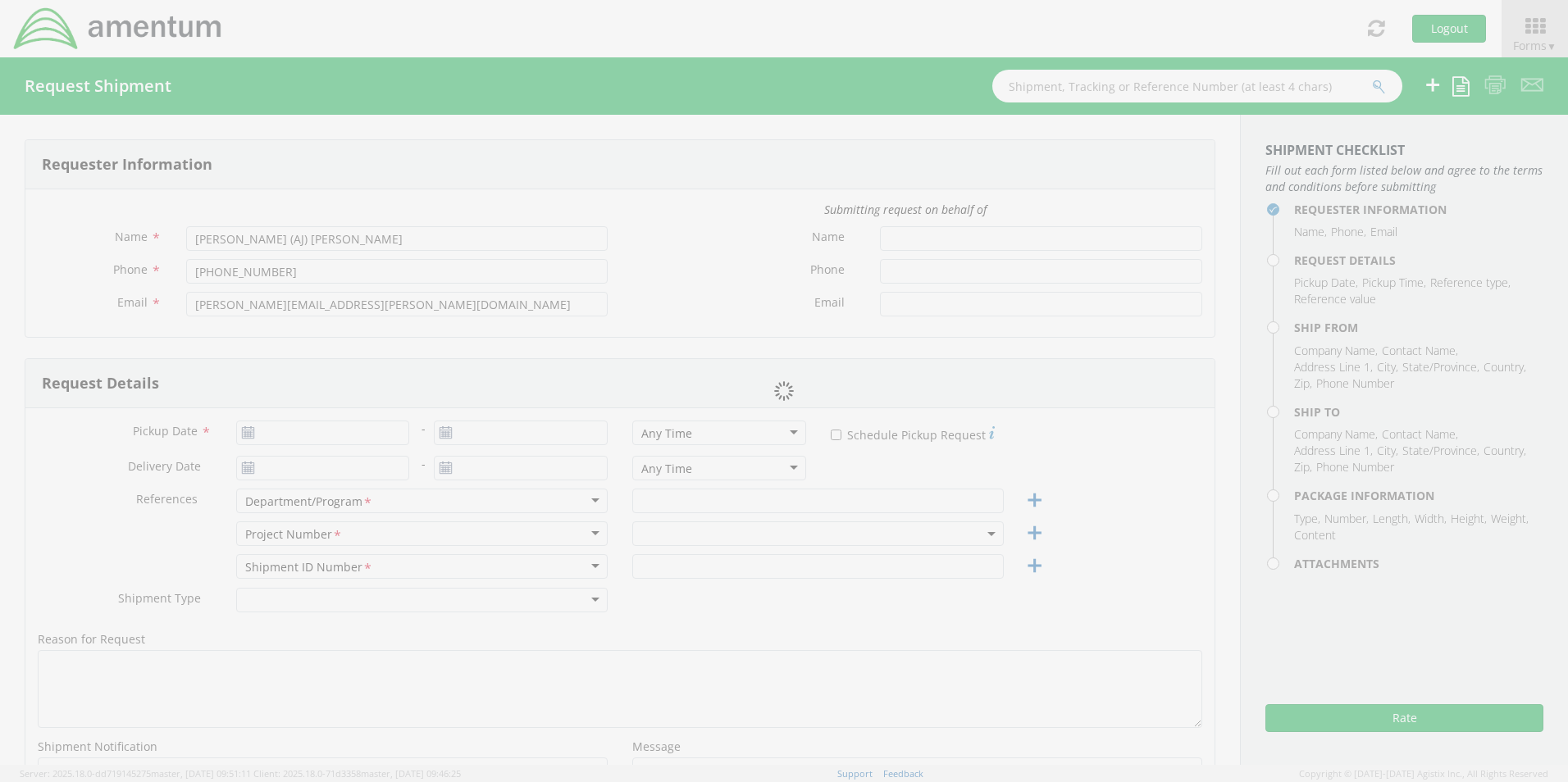
select select
type input "Amentum"
type input "[STREET_ADDRESS]"
type input "Suite 400"
type input "Chantilly"
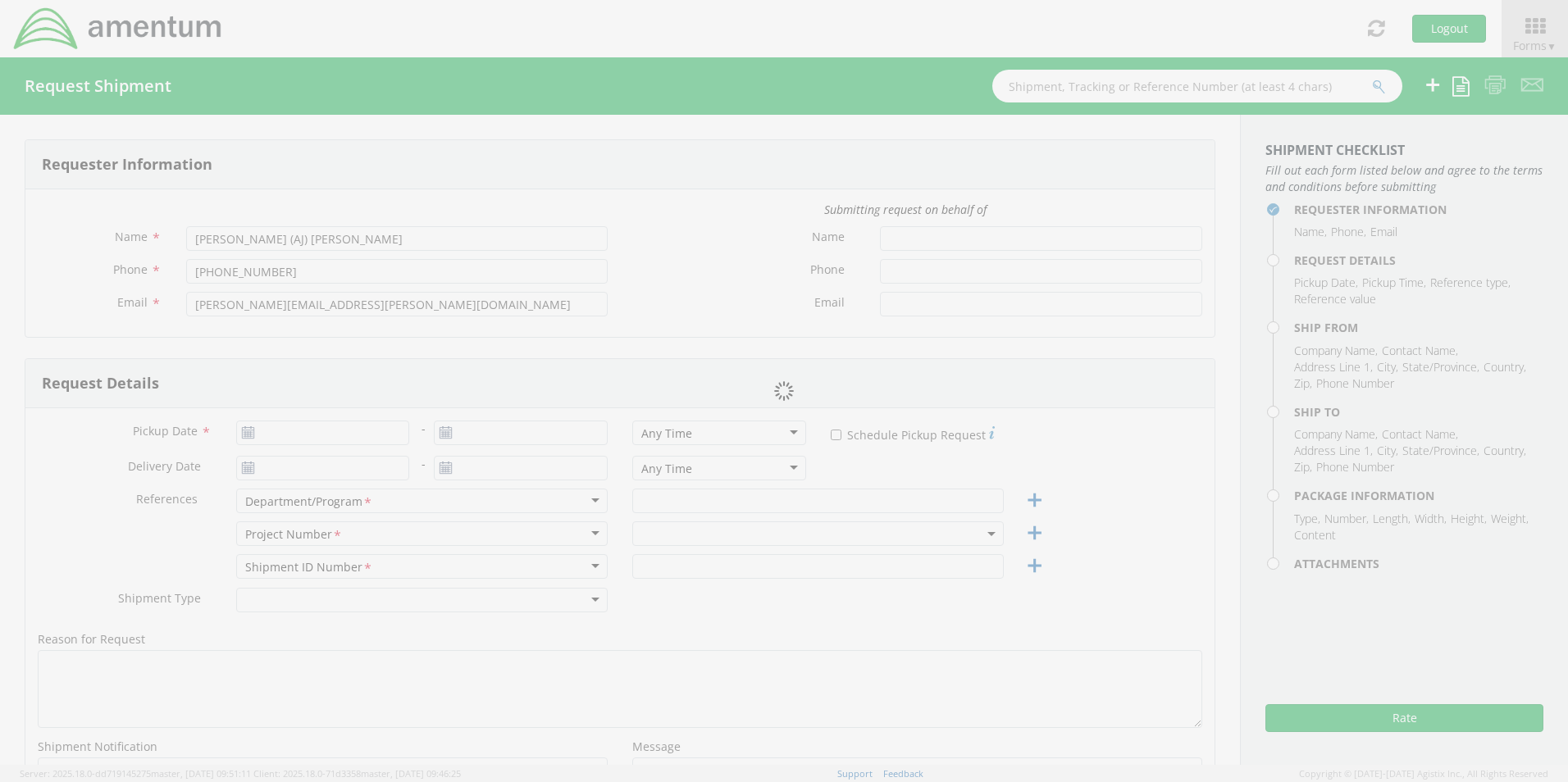
type input "20151"
type input "[PERSON_NAME]"
type input "[PHONE_NUMBER]"
type input "[PERSON_NAME][EMAIL_ADDRESS][PERSON_NAME][DOMAIN_NAME]"
select select
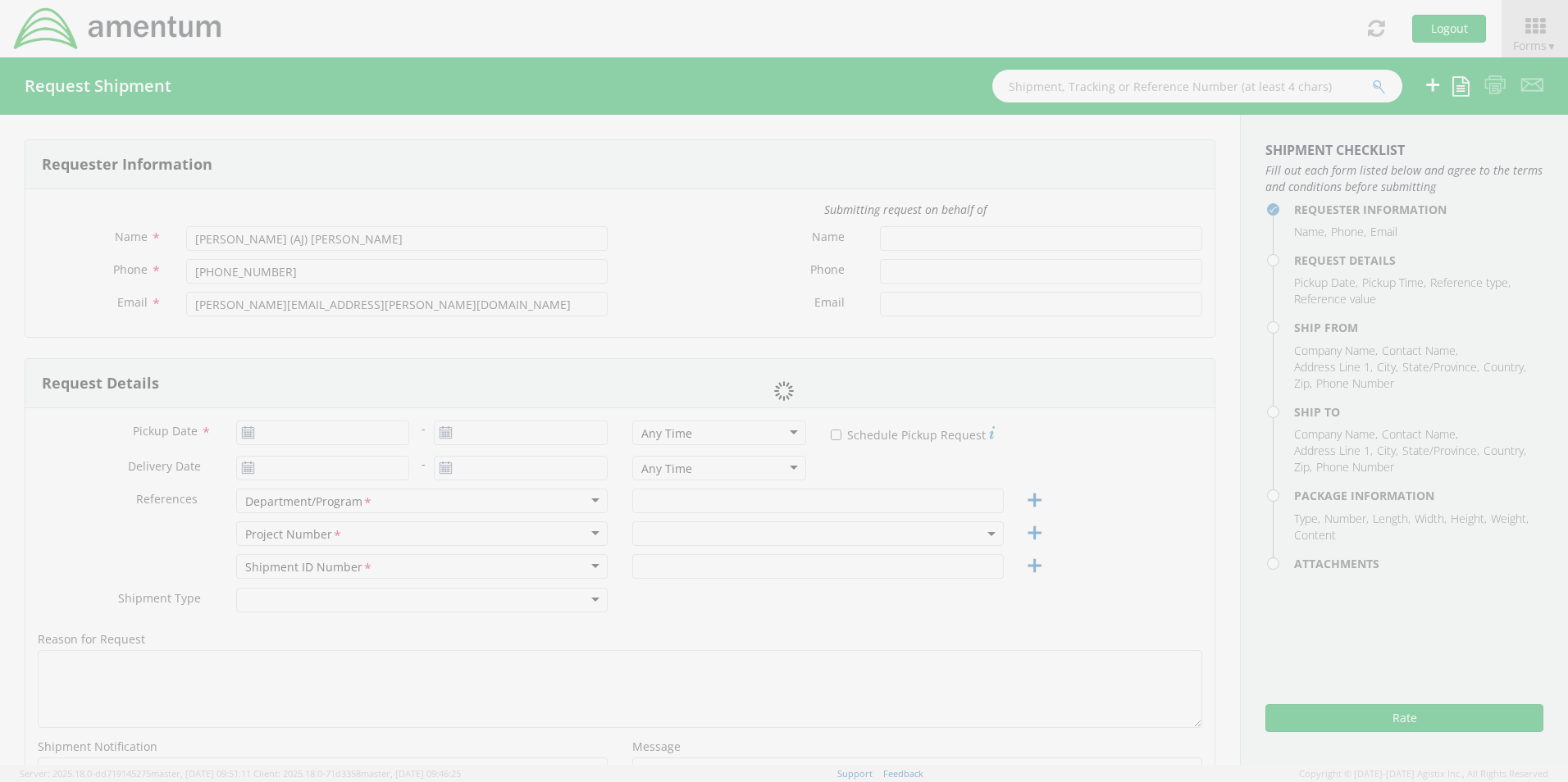
type input "Amentum"
type input "[STREET_ADDRESS]"
type input "BELLS"
type input "75414"
type input "[PERSON_NAME]"
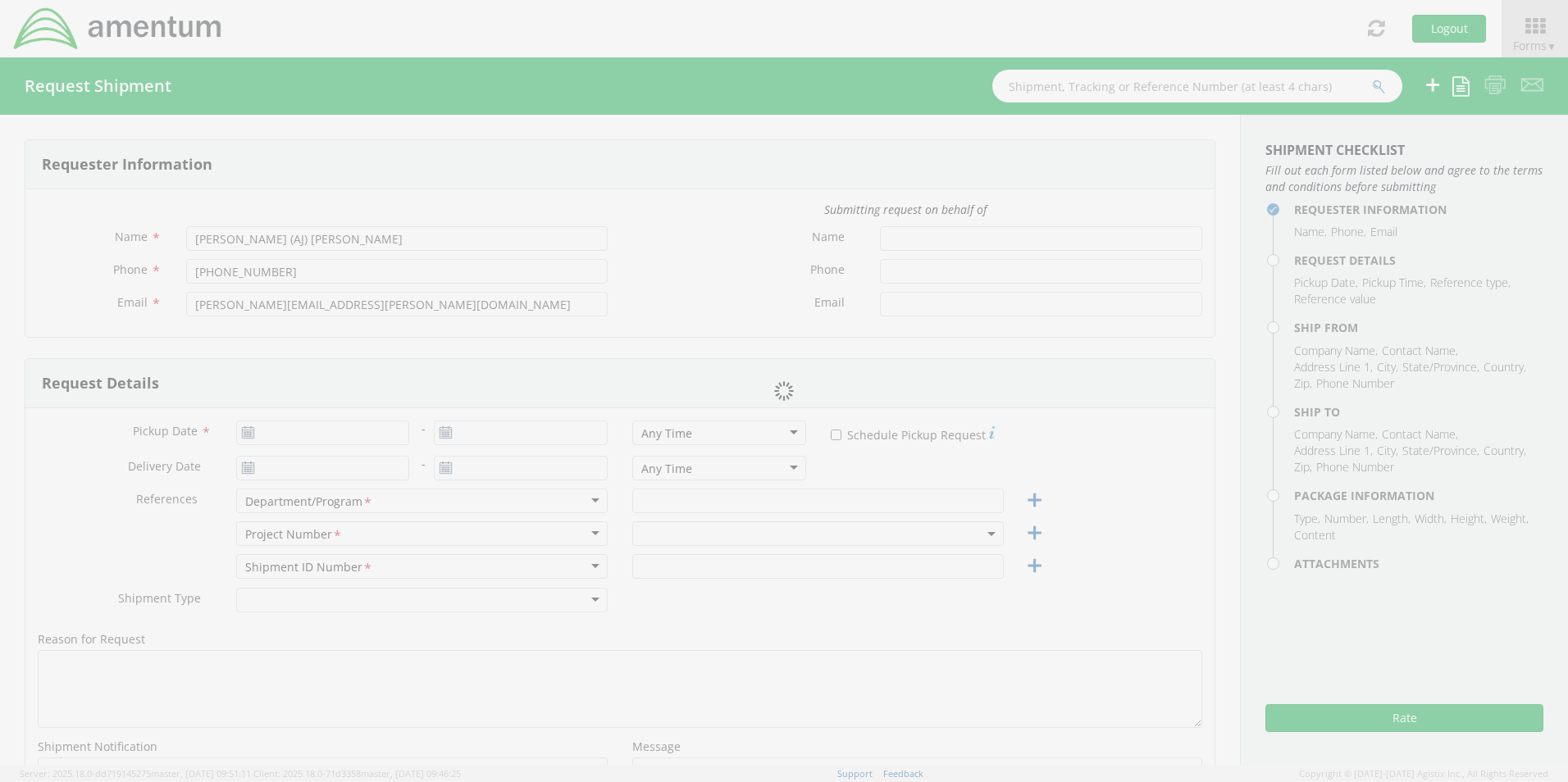
type input "[PHONE_NUMBER]"
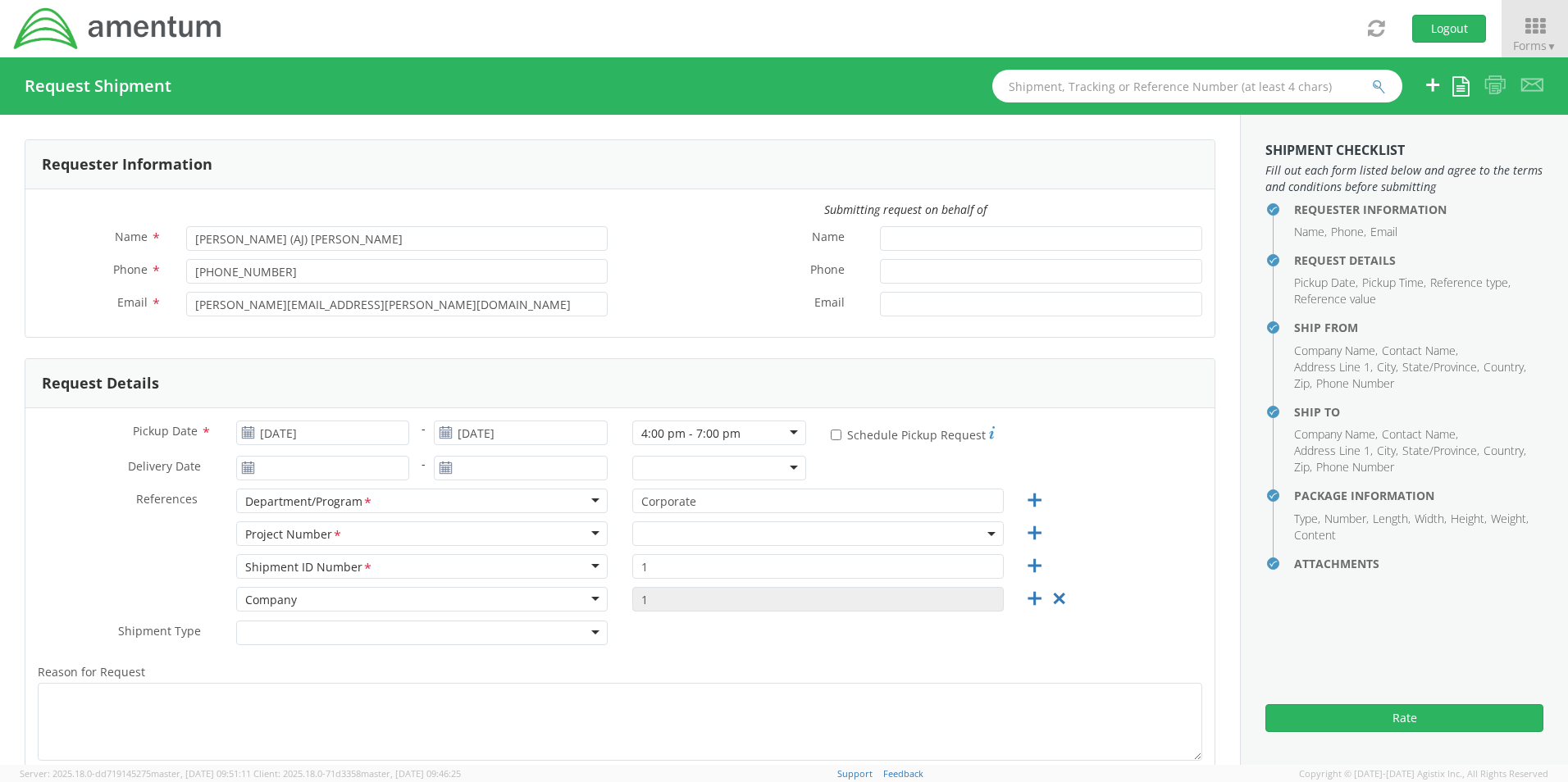
select select "ADMN.600359.00000"
click at [380, 429] on input "[DATE]" at bounding box center [322, 433] width 174 height 25
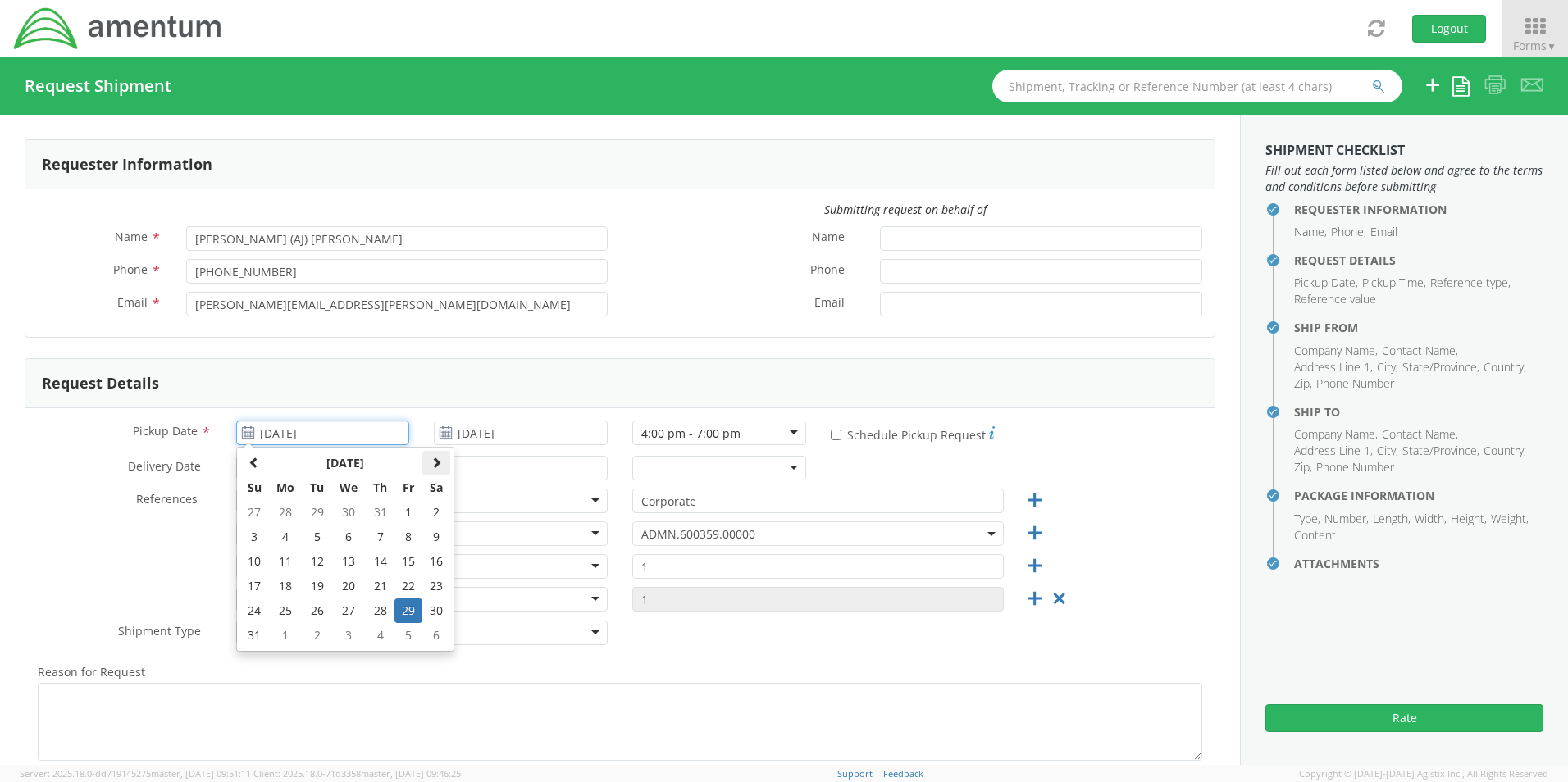
click at [432, 460] on span at bounding box center [436, 462] width 12 height 12
click at [406, 534] on td "12" at bounding box center [408, 537] width 28 height 25
type input "[DATE]"
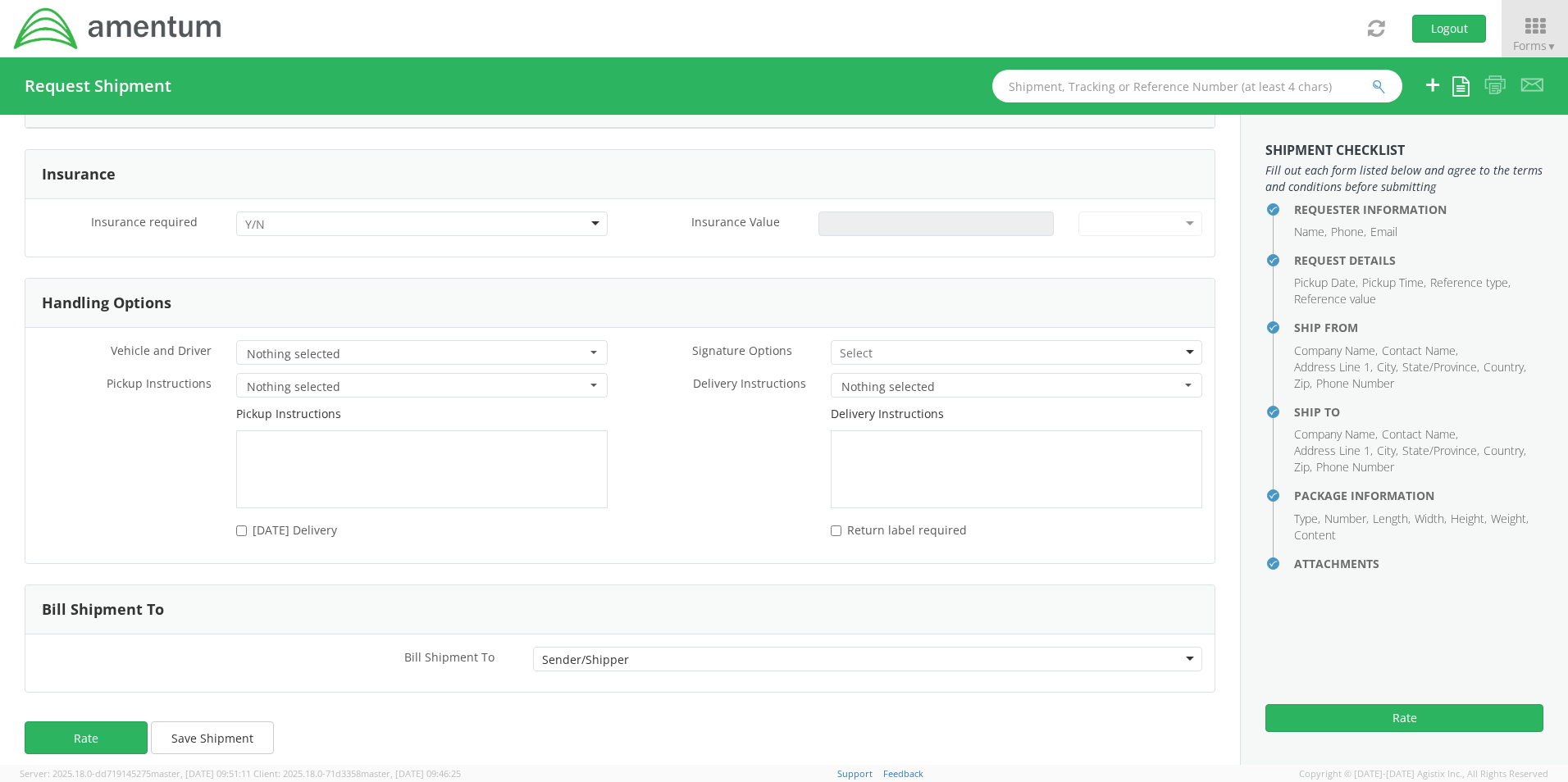
scroll to position [1989, 0]
click at [101, 721] on button "Rate" at bounding box center [86, 733] width 123 height 33
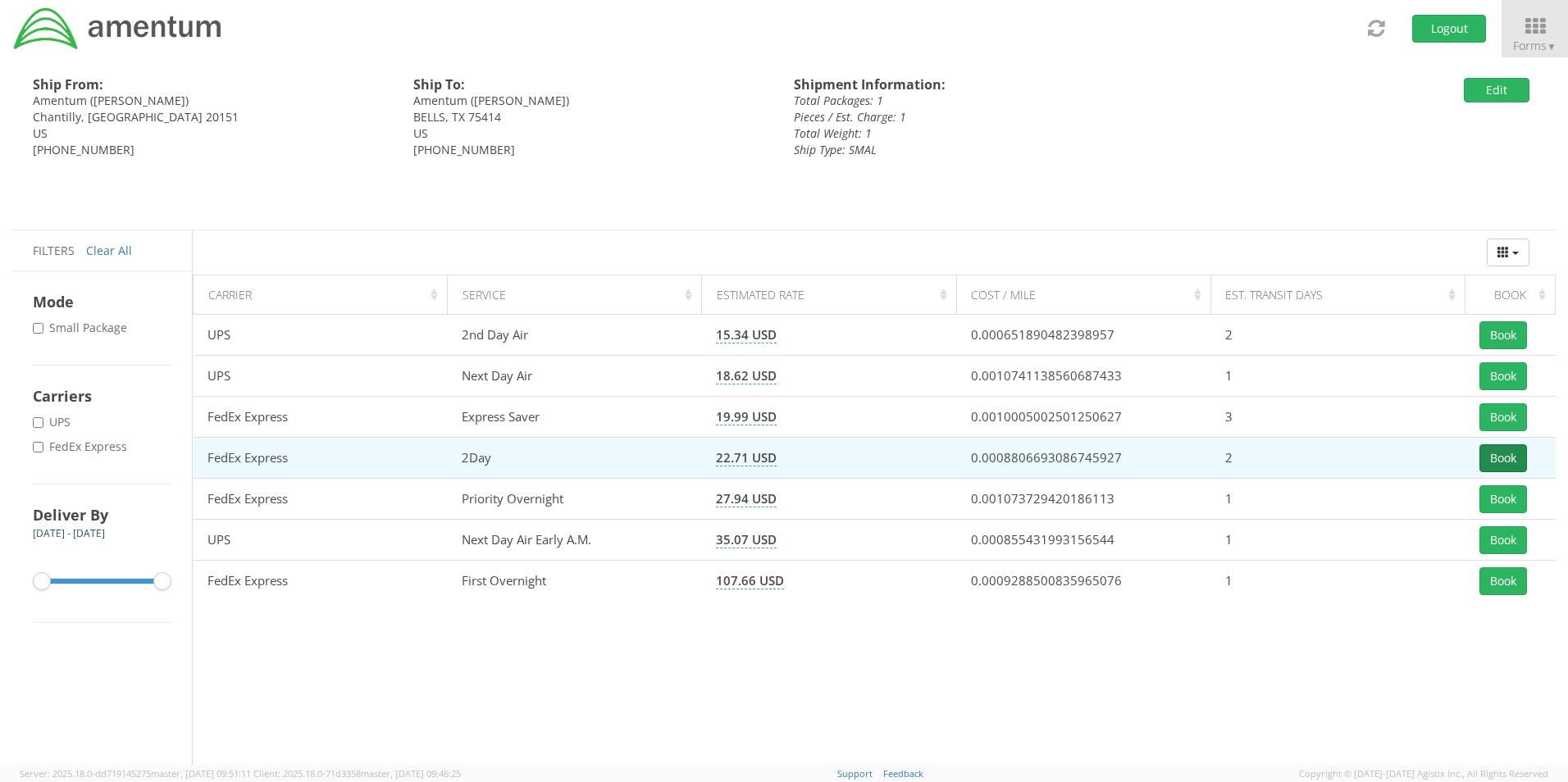
click at [1505, 453] on button "Book" at bounding box center [1503, 458] width 48 height 28
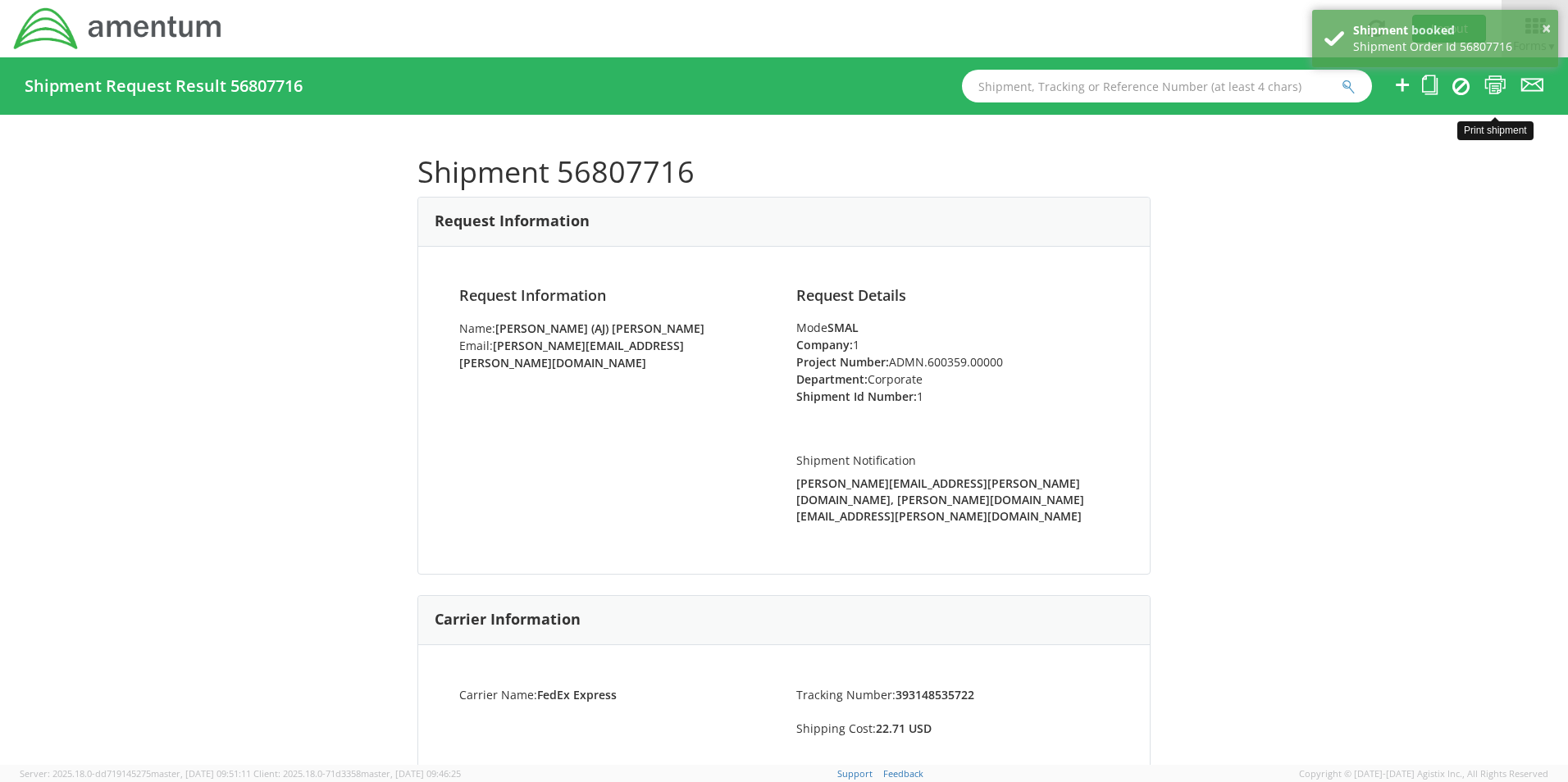
click at [1494, 82] on icon at bounding box center [1495, 85] width 22 height 21
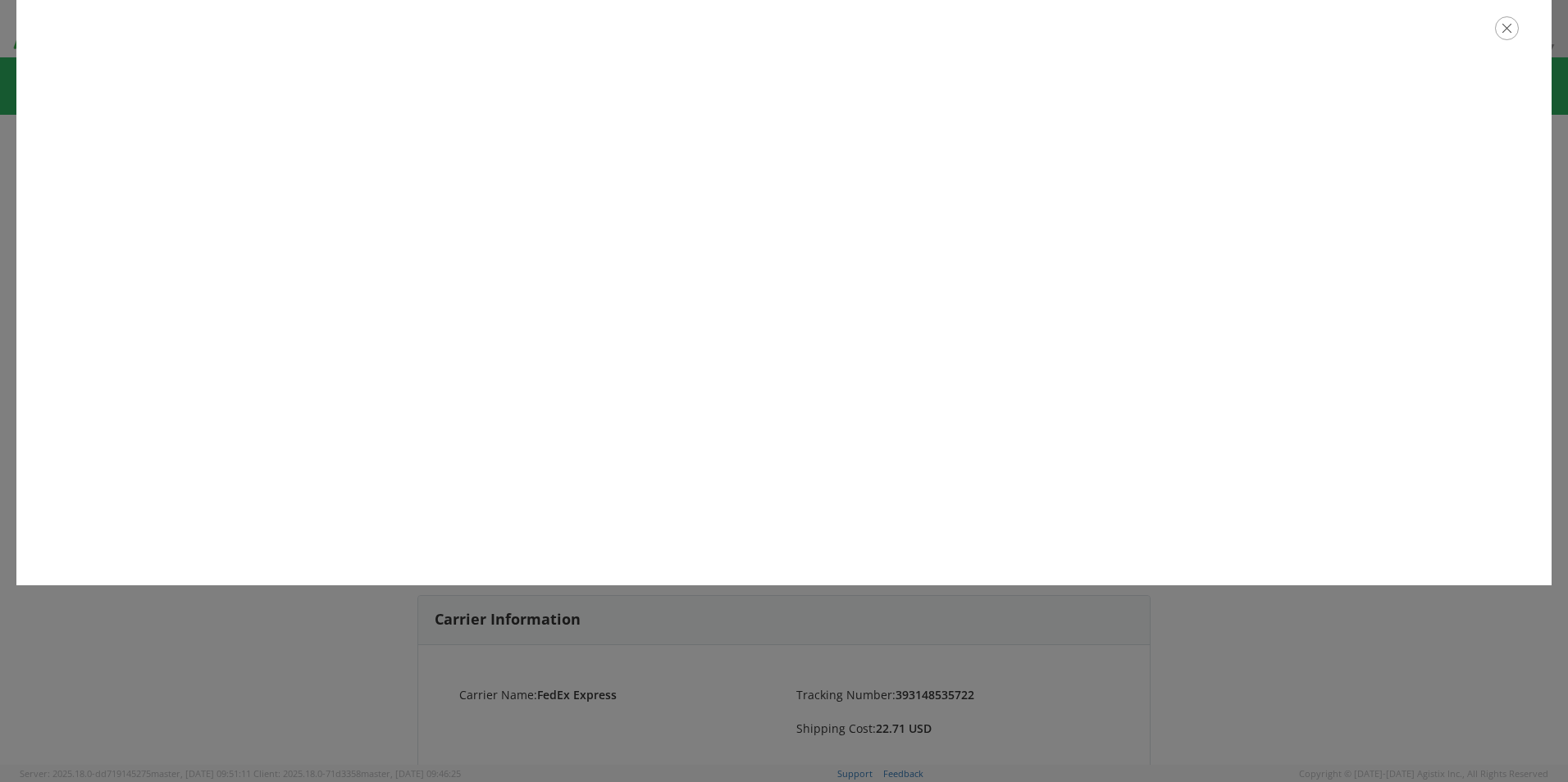
click at [1506, 30] on icon "button" at bounding box center [1506, 28] width 24 height 24
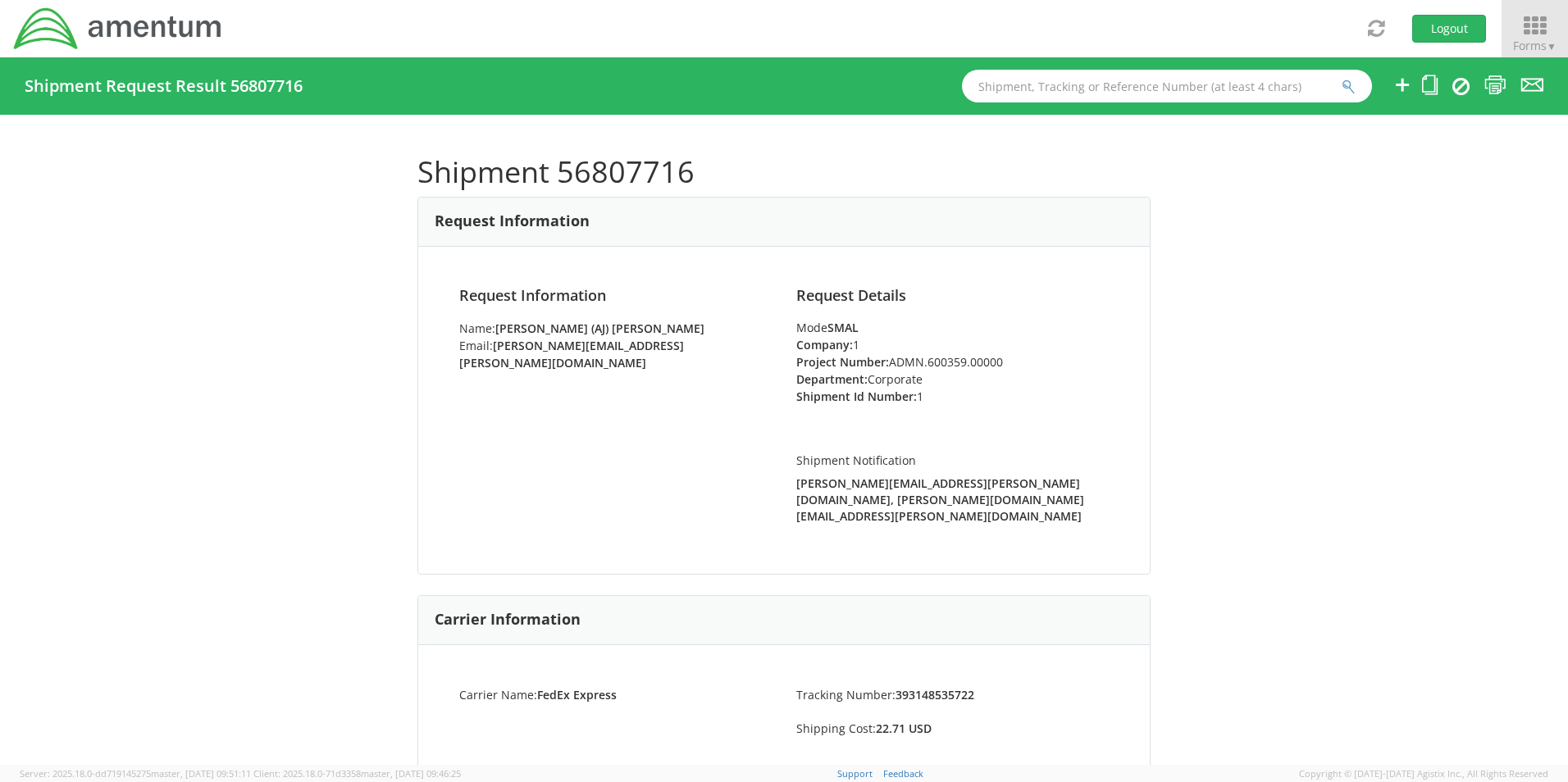
click at [1516, 35] on icon at bounding box center [1534, 26] width 77 height 23
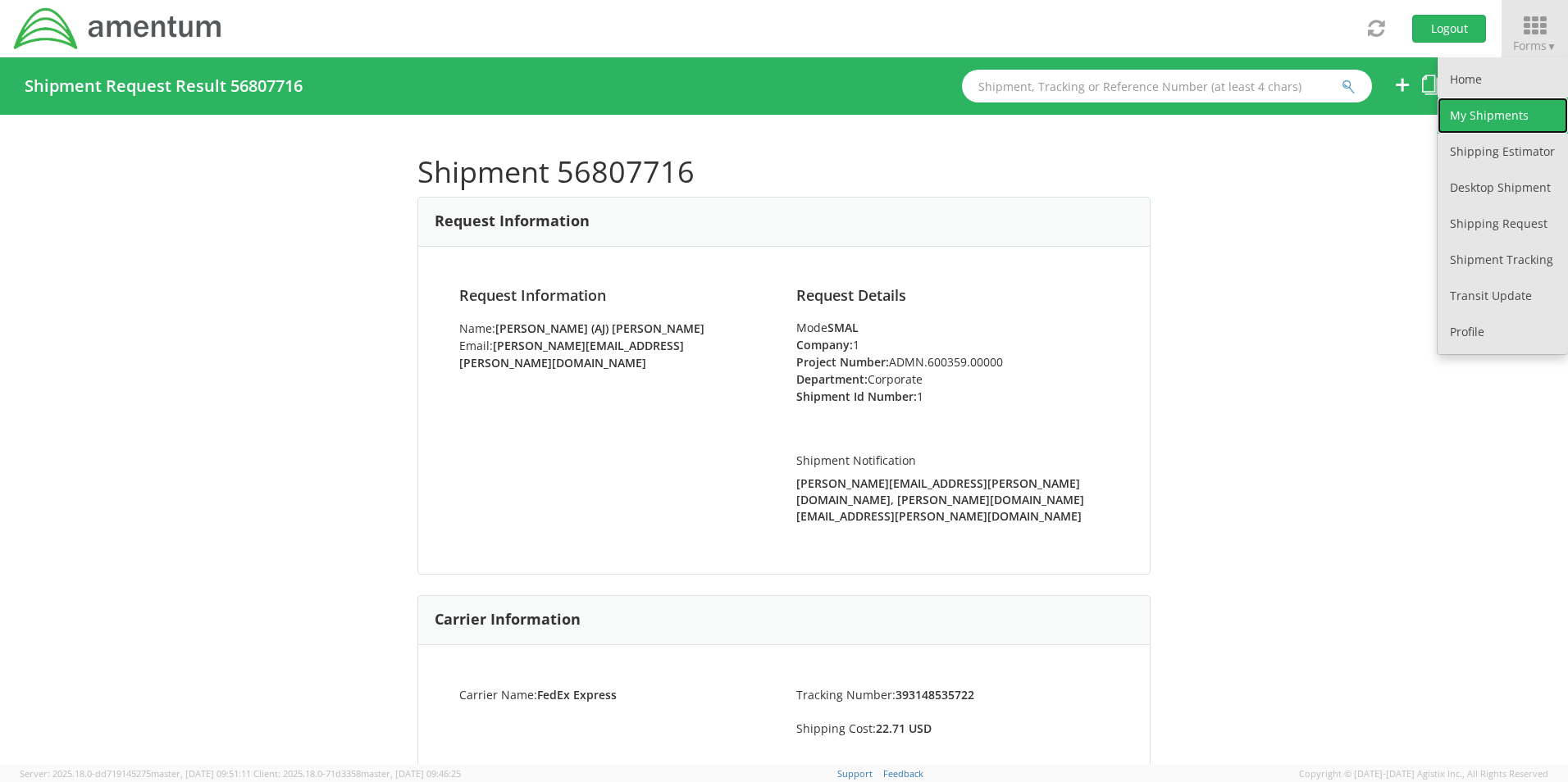
click at [1501, 101] on link "My Shipments" at bounding box center [1503, 116] width 131 height 36
